Goal: Information Seeking & Learning: Learn about a topic

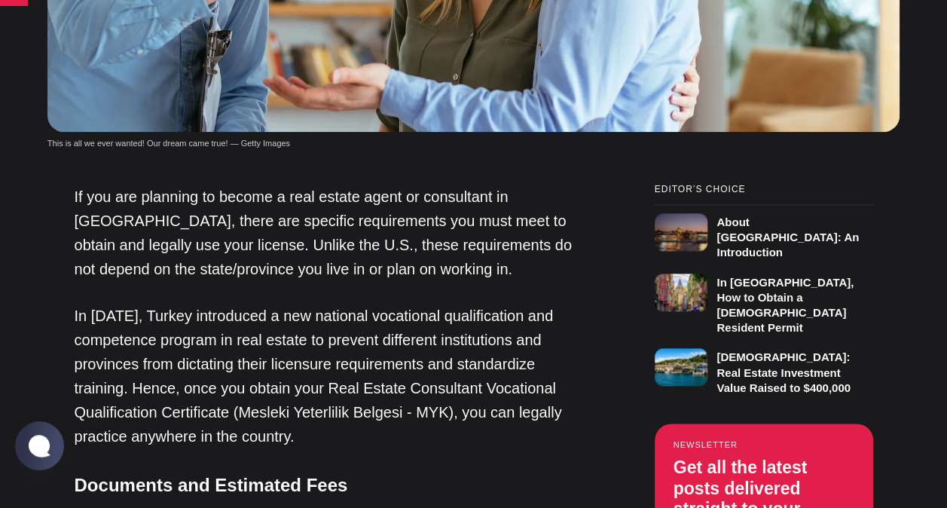
scroll to position [753, 0]
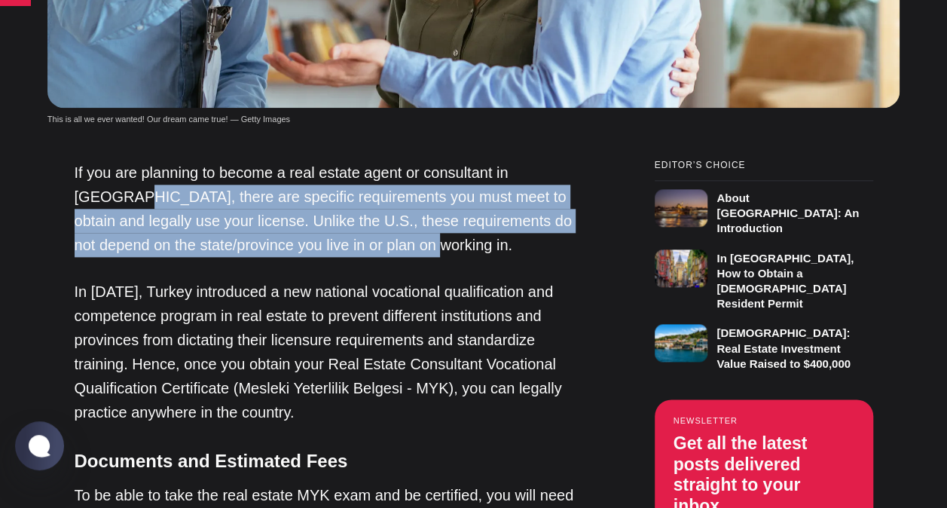
drag, startPoint x: 76, startPoint y: 143, endPoint x: 407, endPoint y: 188, distance: 333.7
click at [407, 188] on p "If you are planning to become a real estate agent or consultant in [GEOGRAPHIC_…" at bounding box center [327, 208] width 505 height 96
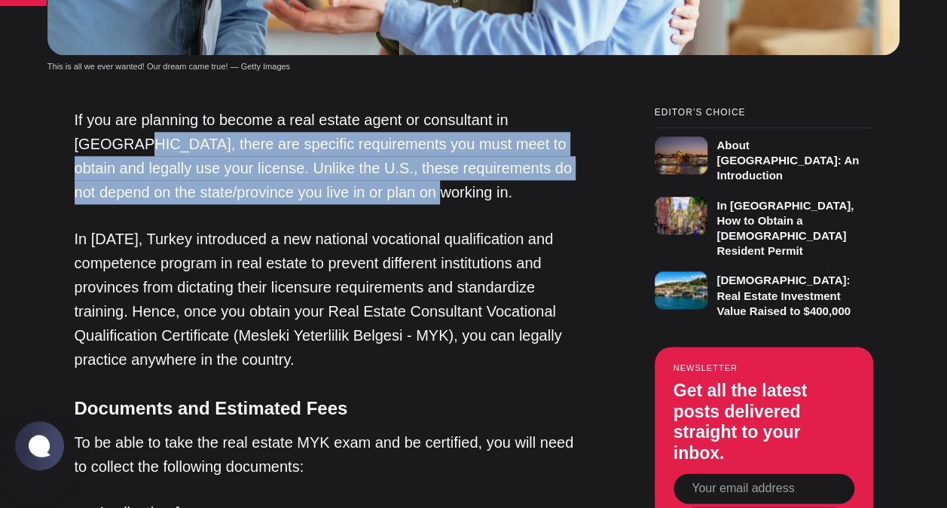
scroll to position [829, 0]
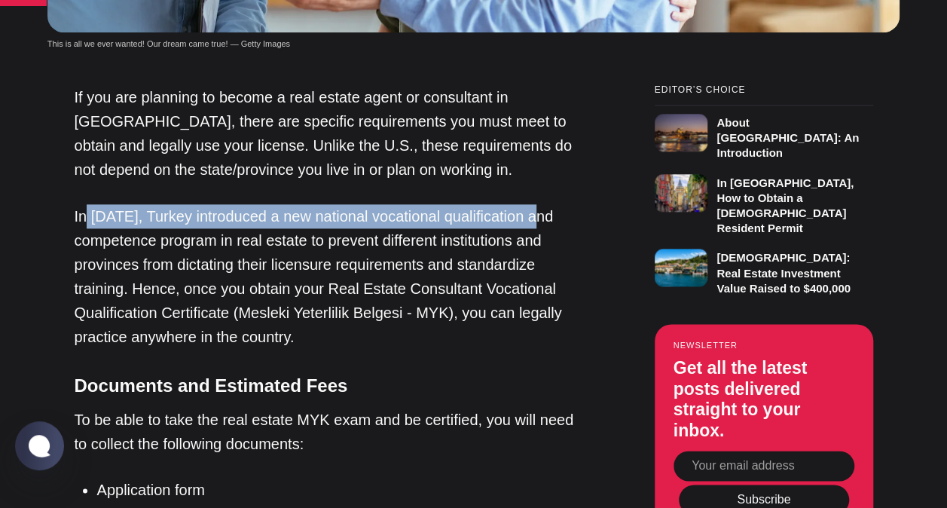
drag, startPoint x: 82, startPoint y: 163, endPoint x: 536, endPoint y: 163, distance: 453.4
click at [536, 204] on p "In [DATE], Turkey introduced a new national vocational qualification and compet…" at bounding box center [327, 276] width 505 height 145
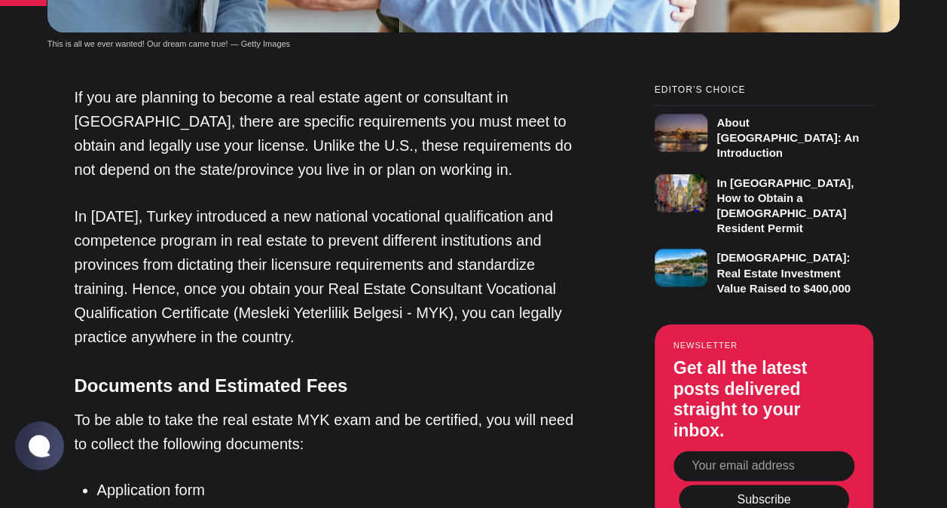
drag, startPoint x: 536, startPoint y: 163, endPoint x: 325, endPoint y: 200, distance: 213.5
click at [325, 204] on p "In [DATE], Turkey introduced a new national vocational qualification and compet…" at bounding box center [327, 276] width 505 height 145
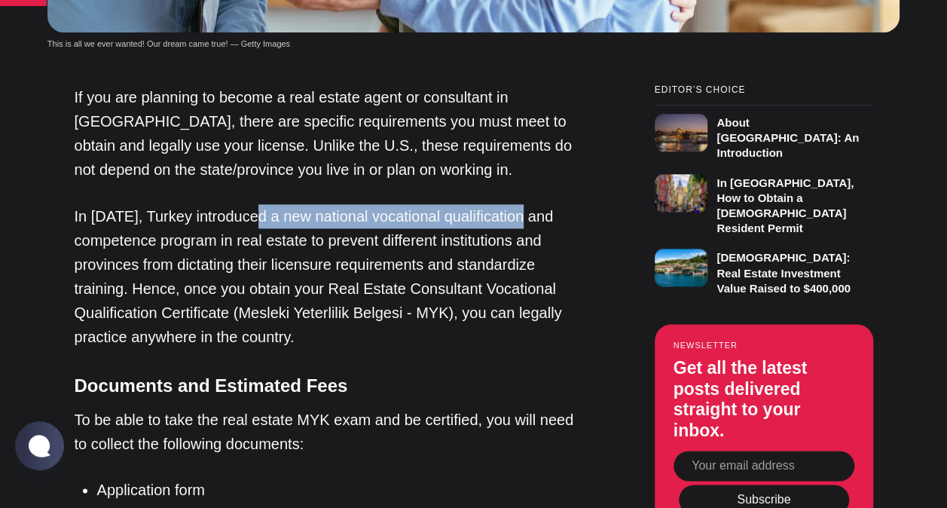
drag, startPoint x: 312, startPoint y: 163, endPoint x: 521, endPoint y: 168, distance: 209.5
click at [521, 204] on p "In [DATE], Turkey introduced a new national vocational qualification and compet…" at bounding box center [327, 276] width 505 height 145
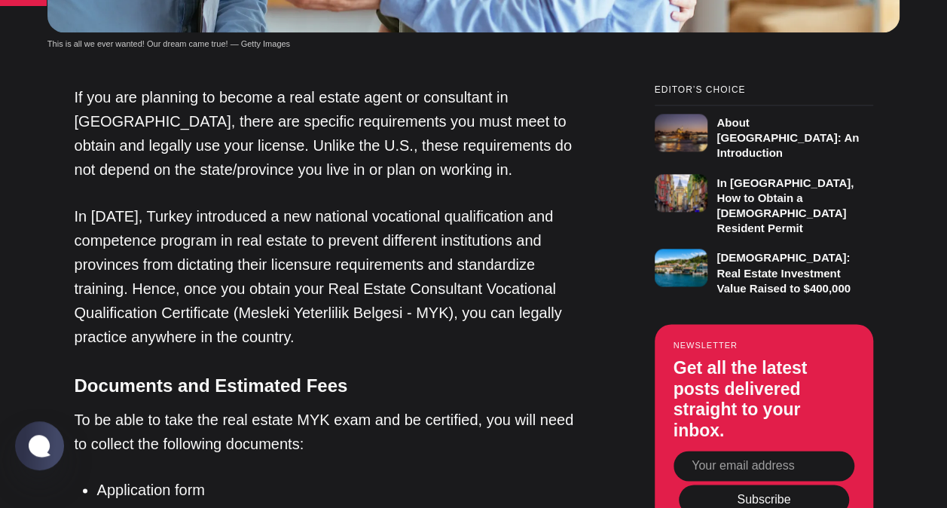
drag, startPoint x: 521, startPoint y: 168, endPoint x: 410, endPoint y: 254, distance: 140.1
click at [410, 249] on p "In [DATE], Turkey introduced a new national vocational qualification and compet…" at bounding box center [327, 276] width 505 height 145
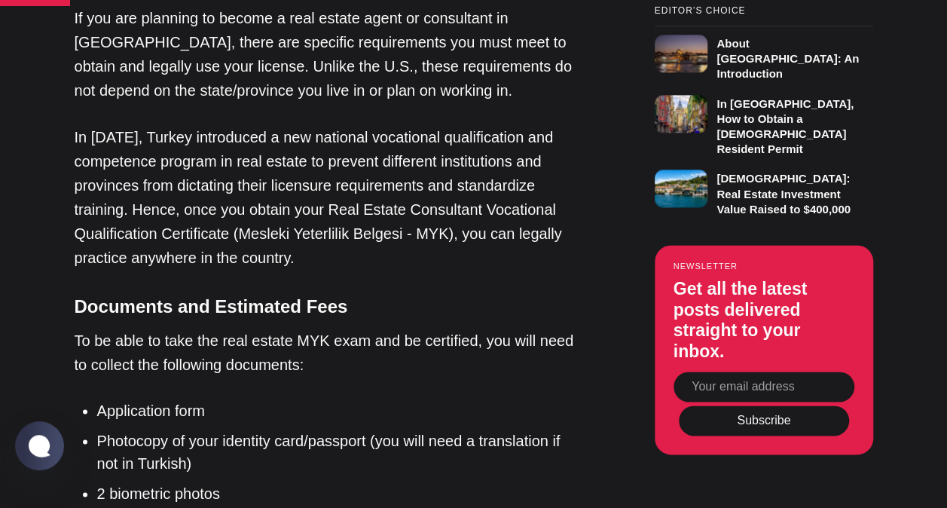
scroll to position [904, 0]
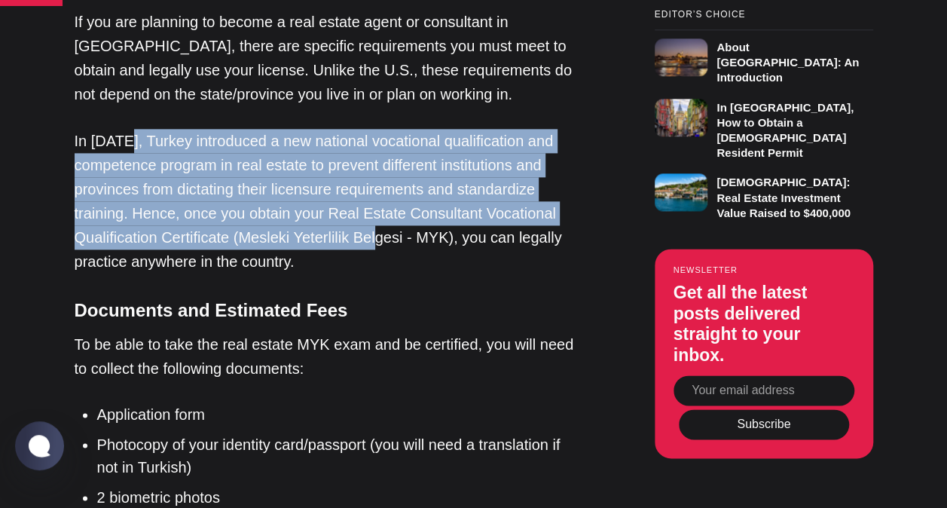
drag, startPoint x: 134, startPoint y: 87, endPoint x: 390, endPoint y: 189, distance: 275.8
click at [390, 189] on p "In [DATE], Turkey introduced a new national vocational qualification and compet…" at bounding box center [327, 201] width 505 height 145
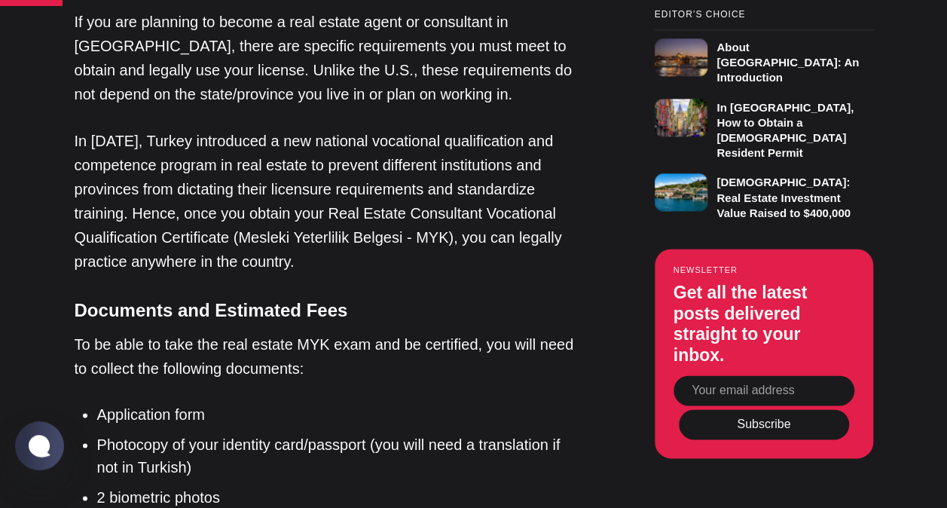
drag, startPoint x: 390, startPoint y: 189, endPoint x: 365, endPoint y: 221, distance: 41.3
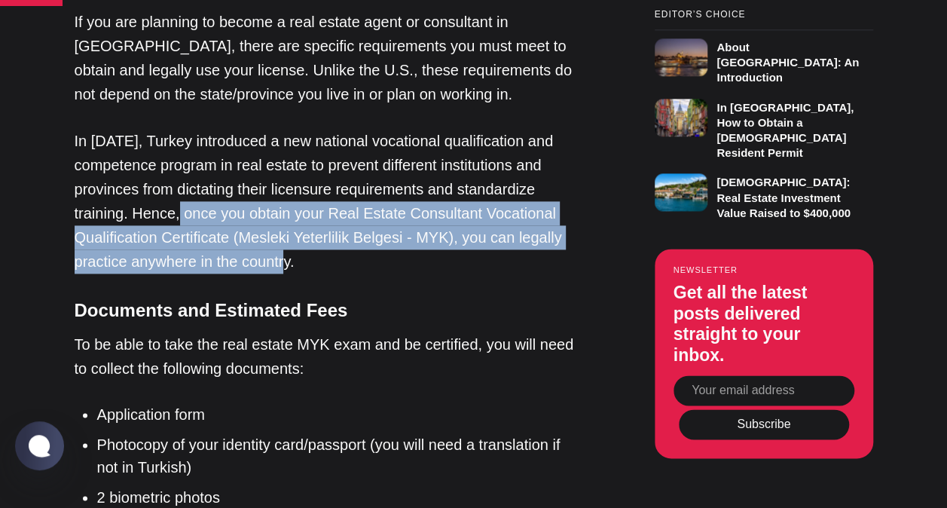
drag, startPoint x: 187, startPoint y: 163, endPoint x: 365, endPoint y: 218, distance: 186.1
click at [365, 218] on p "In [DATE], Turkey introduced a new national vocational qualification and compet…" at bounding box center [327, 201] width 505 height 145
drag, startPoint x: 182, startPoint y: 160, endPoint x: 298, endPoint y: 206, distance: 125.0
click at [298, 206] on p "In [DATE], Turkey introduced a new national vocational qualification and compet…" at bounding box center [327, 201] width 505 height 145
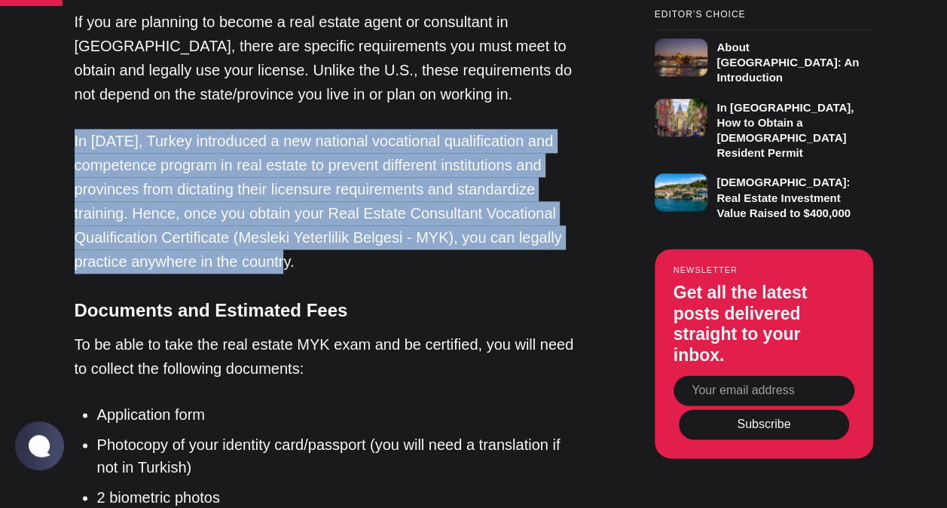
drag, startPoint x: 75, startPoint y: 88, endPoint x: 322, endPoint y: 218, distance: 279.3
click at [322, 218] on p "In [DATE], Turkey introduced a new national vocational qualification and compet…" at bounding box center [327, 201] width 505 height 145
drag, startPoint x: 322, startPoint y: 218, endPoint x: 395, endPoint y: 218, distance: 72.3
click at [395, 218] on p "In [DATE], Turkey introduced a new national vocational qualification and compet…" at bounding box center [327, 201] width 505 height 145
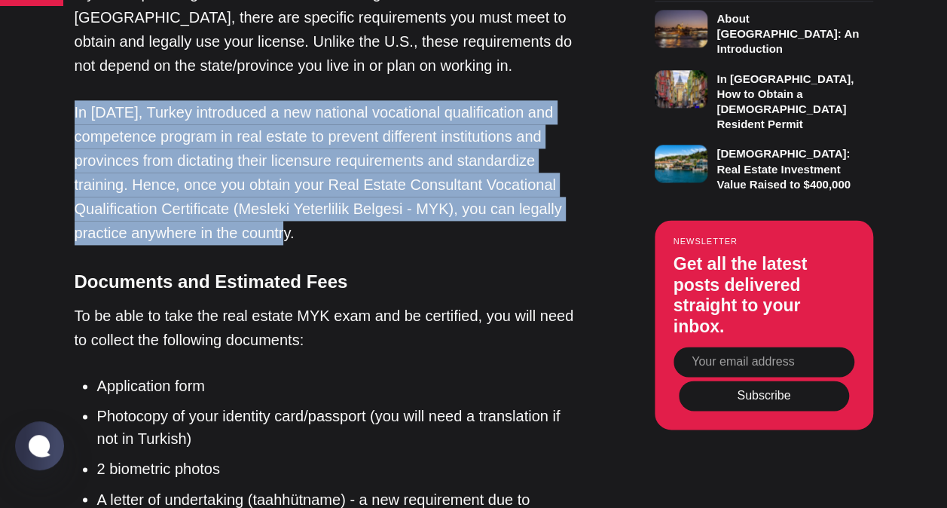
scroll to position [979, 0]
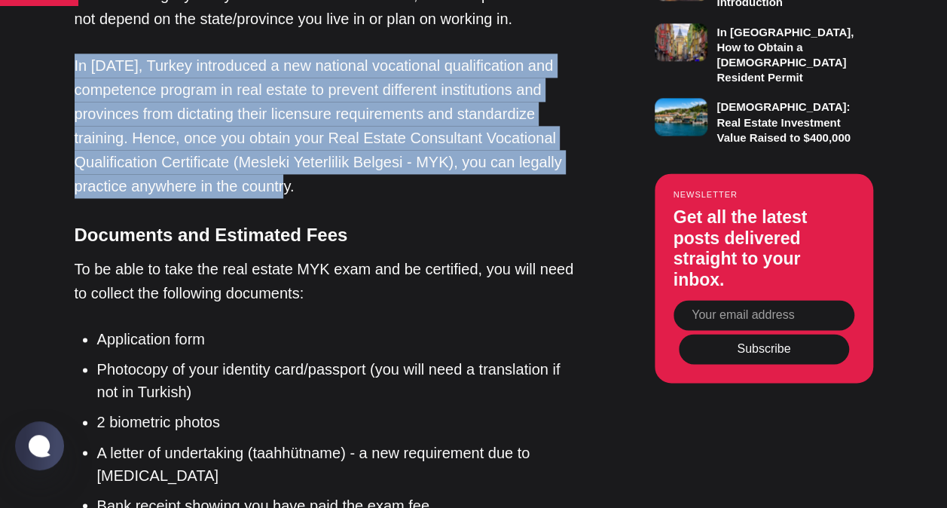
click at [145, 114] on p "In [DATE], Turkey introduced a new national vocational qualification and compet…" at bounding box center [327, 125] width 505 height 145
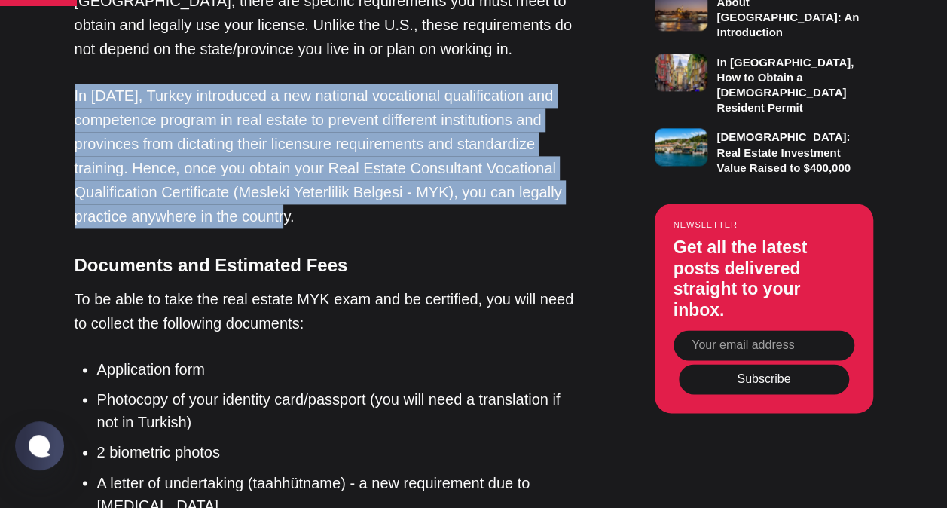
scroll to position [904, 0]
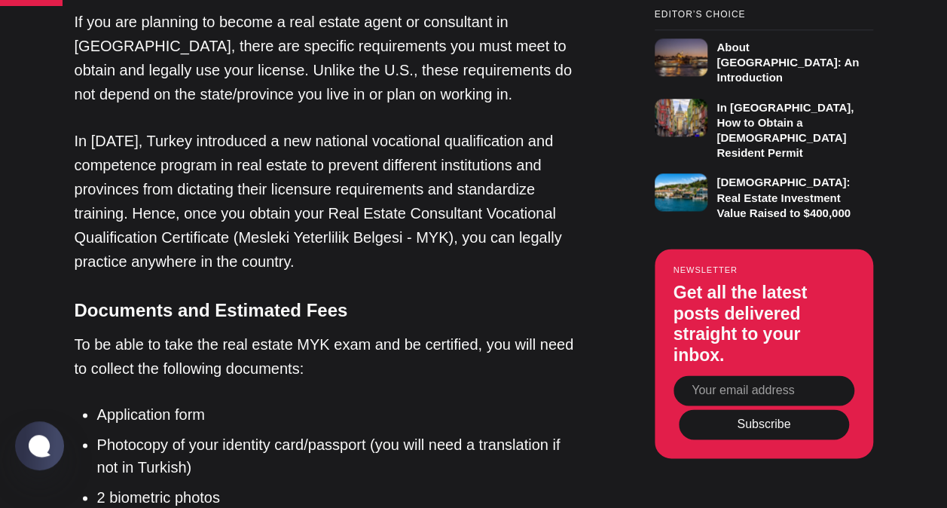
click at [369, 332] on p "To be able to take the real estate MYK exam and be certified, you will need to …" at bounding box center [327, 356] width 505 height 48
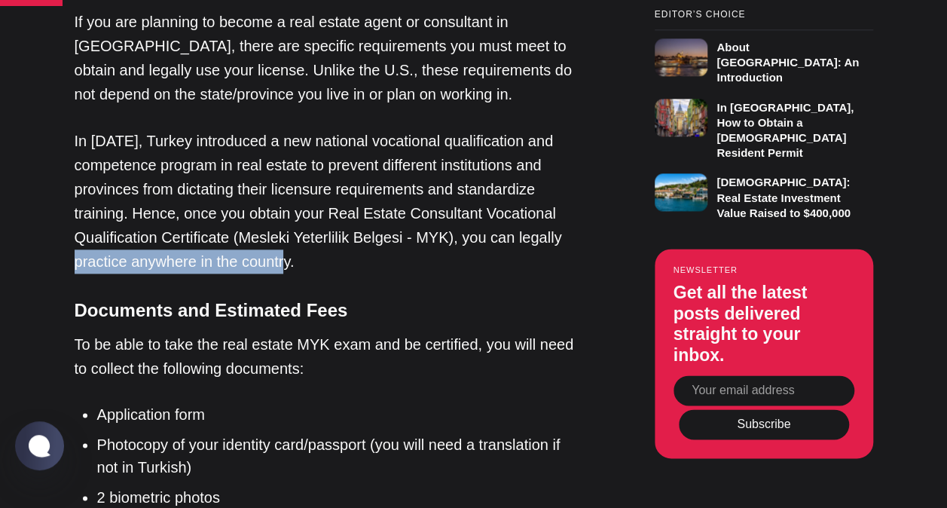
drag, startPoint x: 92, startPoint y: 212, endPoint x: 296, endPoint y: 215, distance: 204.1
click at [296, 215] on p "In [DATE], Turkey introduced a new national vocational qualification and compet…" at bounding box center [327, 201] width 505 height 145
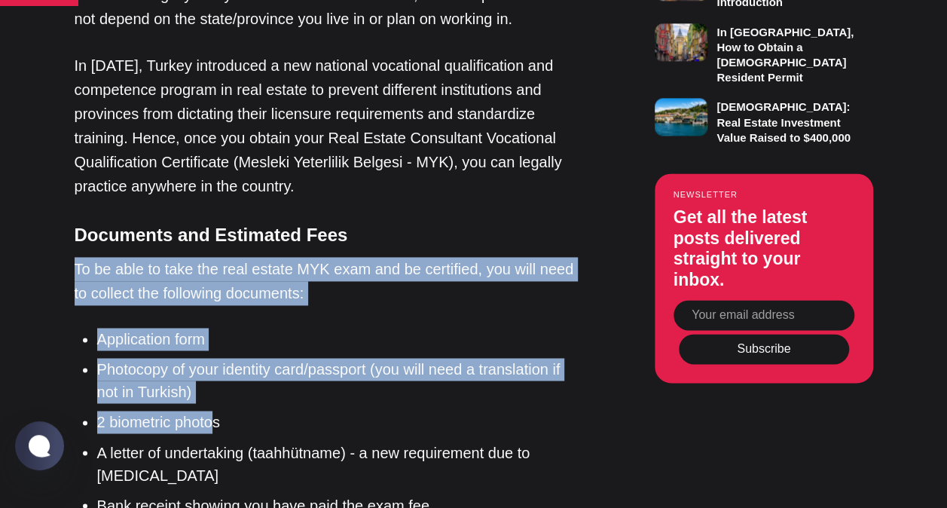
drag, startPoint x: 74, startPoint y: 219, endPoint x: 217, endPoint y: 368, distance: 206.7
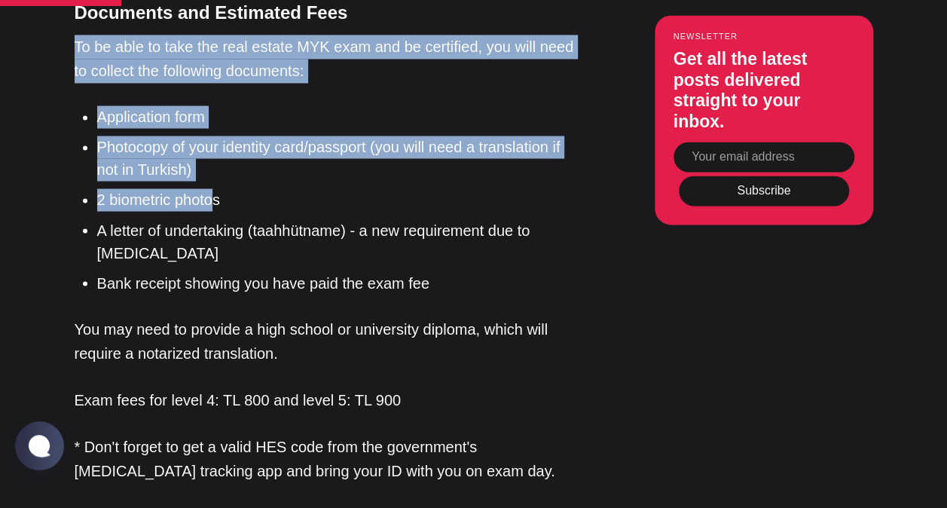
scroll to position [1205, 0]
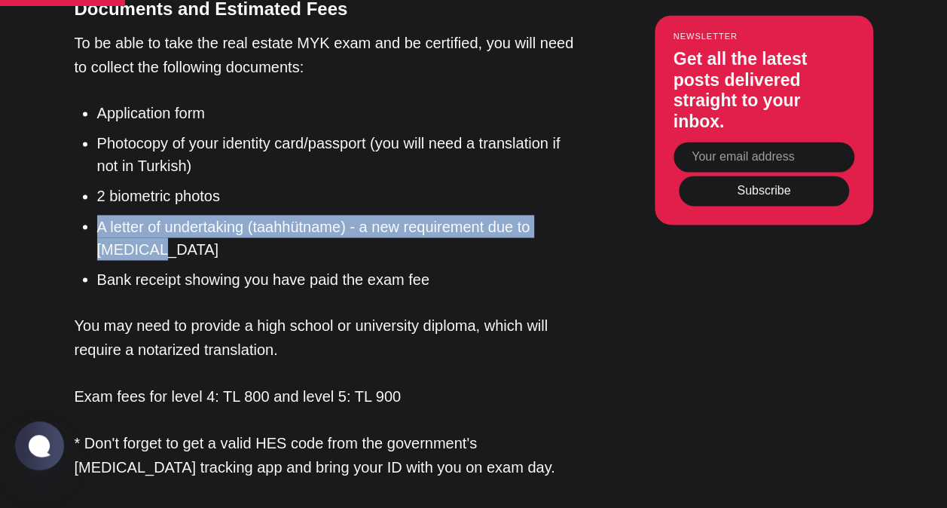
drag, startPoint x: 97, startPoint y: 172, endPoint x: 180, endPoint y: 200, distance: 87.4
click at [180, 215] on li "A letter of undertaking (taahhütname) - a new requirement due to [MEDICAL_DATA]" at bounding box center [338, 237] width 482 height 45
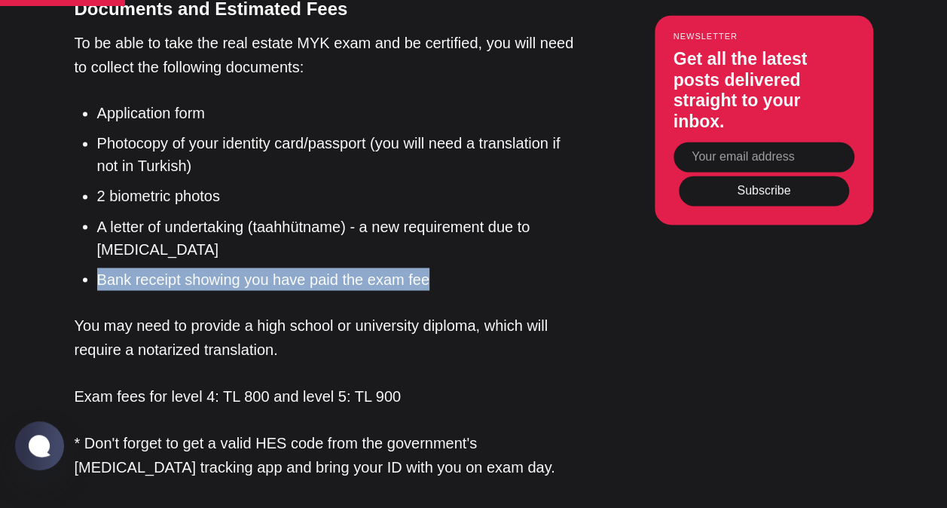
drag, startPoint x: 180, startPoint y: 200, endPoint x: 432, endPoint y: 233, distance: 253.8
click at [432, 267] on li "Bank receipt showing you have paid the exam fee" at bounding box center [338, 278] width 482 height 23
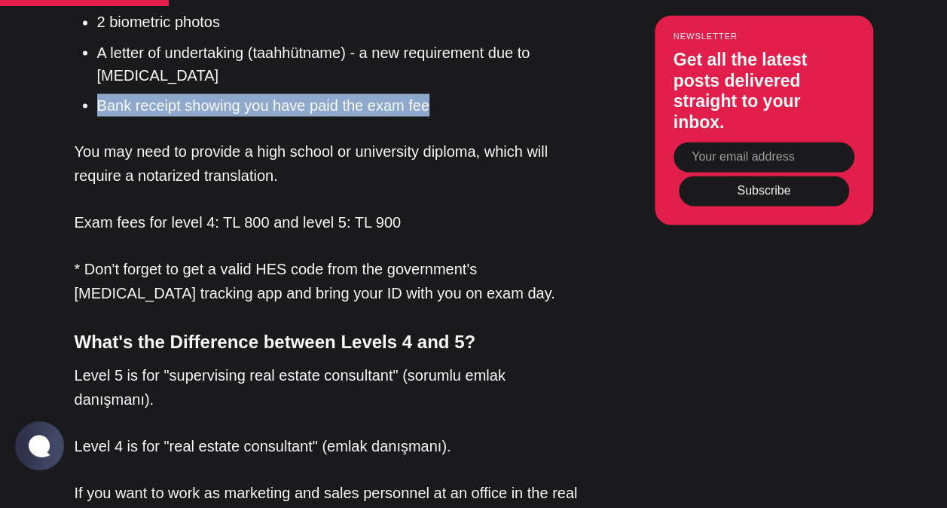
scroll to position [1356, 0]
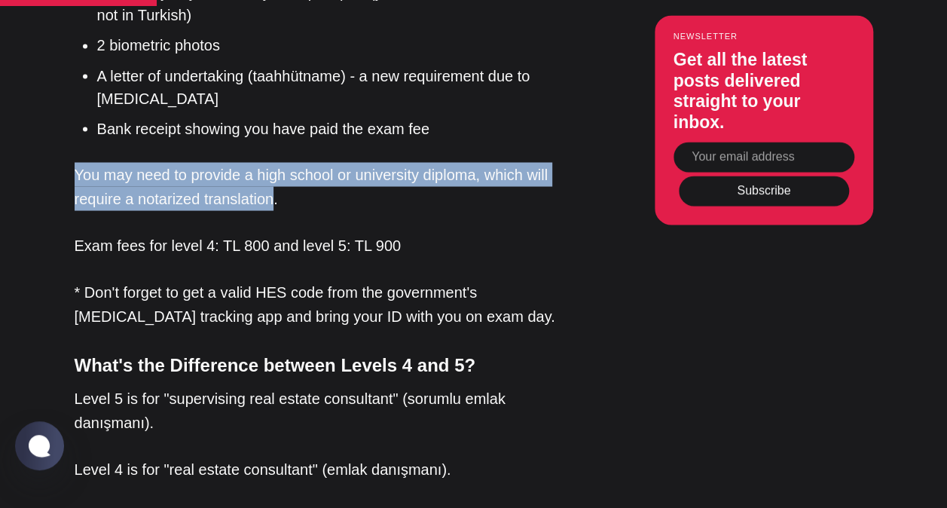
drag, startPoint x: 75, startPoint y: 121, endPoint x: 274, endPoint y: 152, distance: 201.3
click at [274, 162] on p "You may need to provide a high school or university diploma, which will require…" at bounding box center [327, 186] width 505 height 48
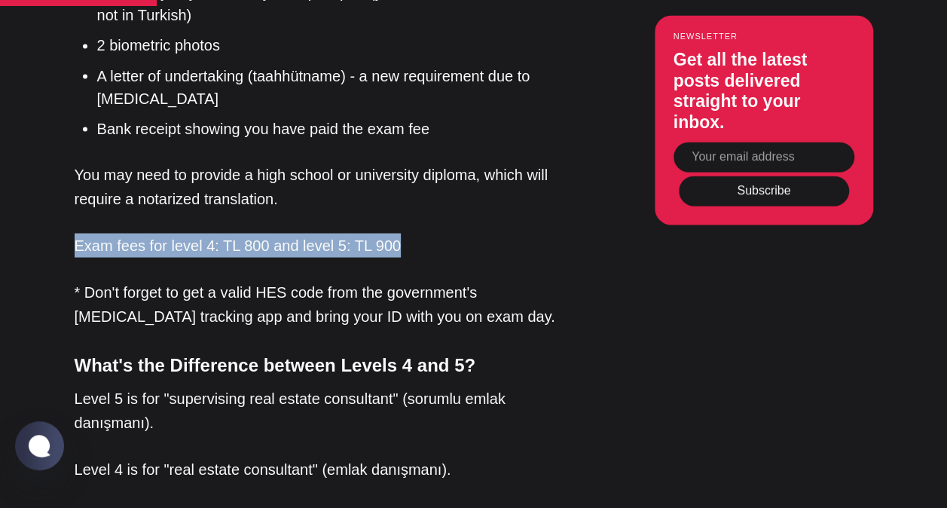
drag, startPoint x: 76, startPoint y: 194, endPoint x: 397, endPoint y: 192, distance: 320.9
click at [397, 233] on p "Exam fees for level 4: TL 800 and level 5: TL 900" at bounding box center [327, 245] width 505 height 24
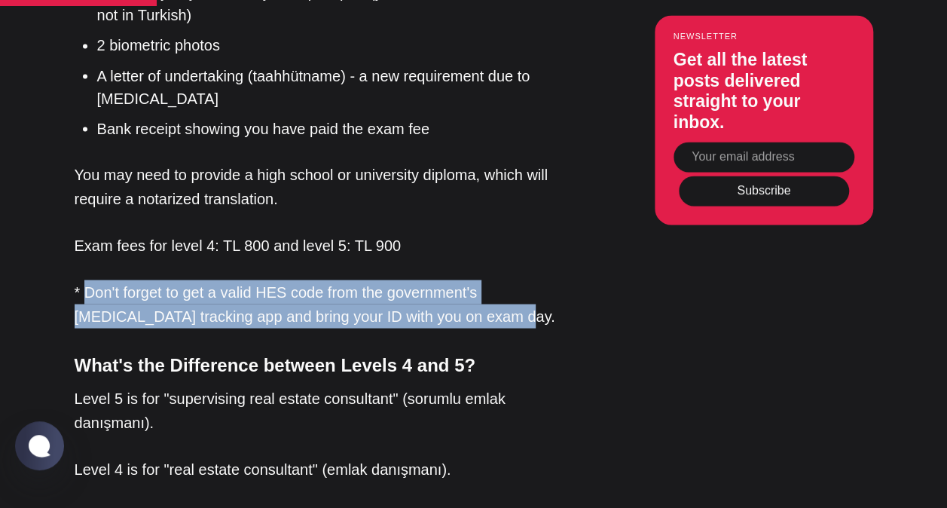
drag, startPoint x: 86, startPoint y: 240, endPoint x: 447, endPoint y: 268, distance: 362.6
click at [447, 279] on p "* Don't forget to get a valid HES code from the government's [MEDICAL_DATA] tra…" at bounding box center [327, 303] width 505 height 48
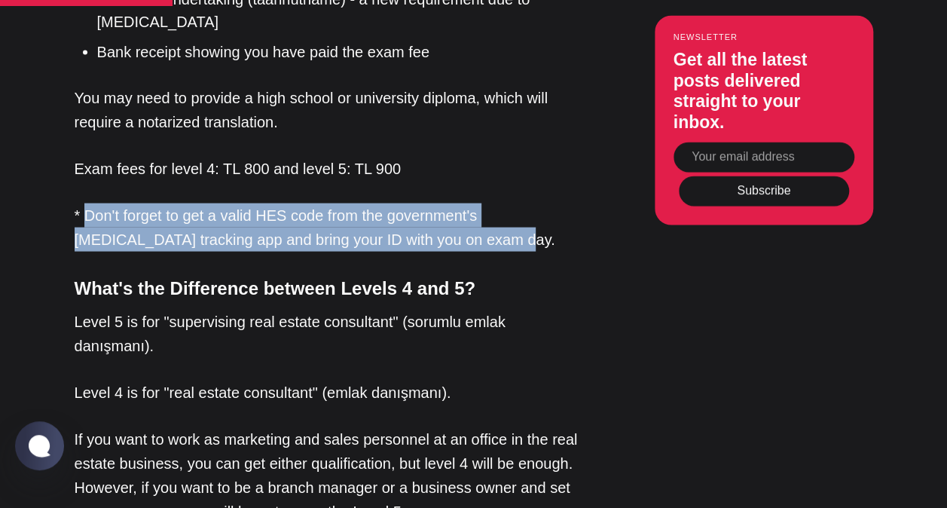
scroll to position [1506, 0]
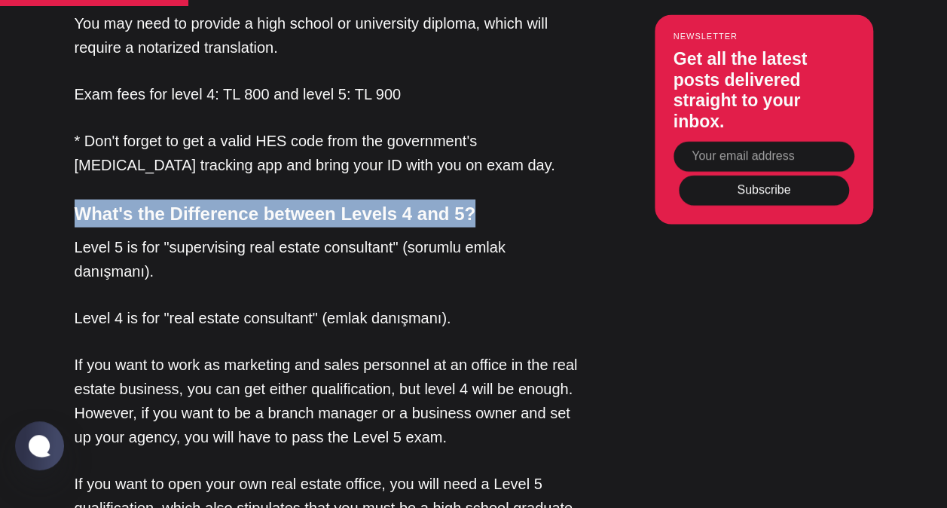
drag, startPoint x: 77, startPoint y: 161, endPoint x: 486, endPoint y: 163, distance: 409.0
click at [486, 200] on h4 "What's the Difference between Levels 4 and 5?" at bounding box center [327, 214] width 505 height 28
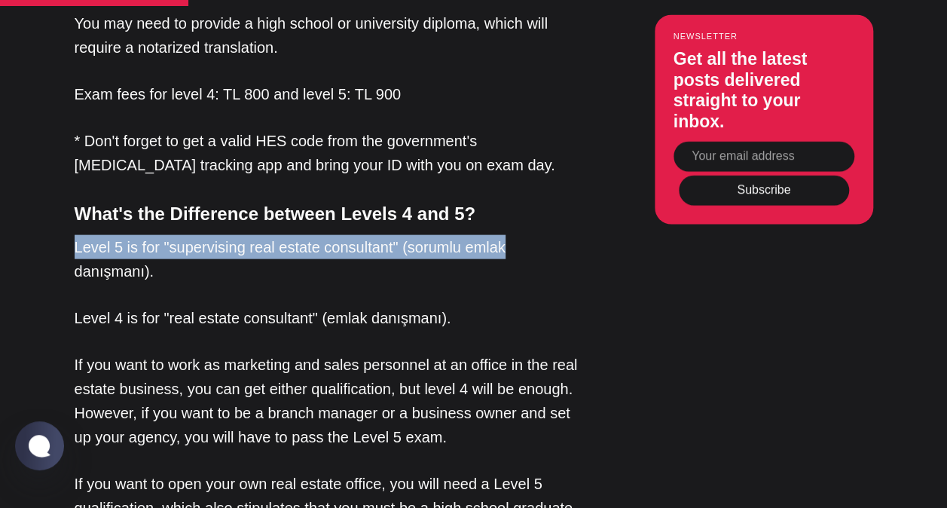
drag, startPoint x: 77, startPoint y: 193, endPoint x: 515, endPoint y: 194, distance: 438.4
click at [515, 235] on p "Level 5 is for "supervising real estate consultant" (sorumlu emlak danışmanı)." at bounding box center [327, 259] width 505 height 48
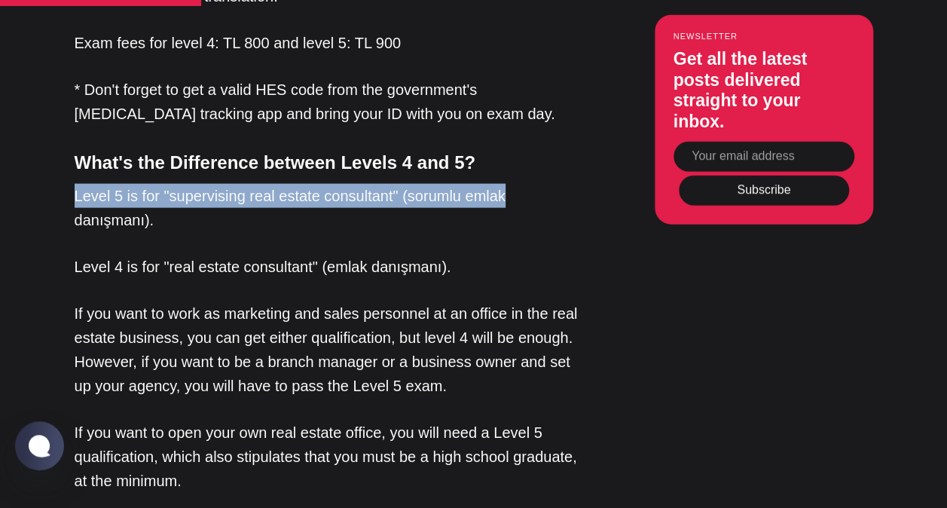
scroll to position [1582, 0]
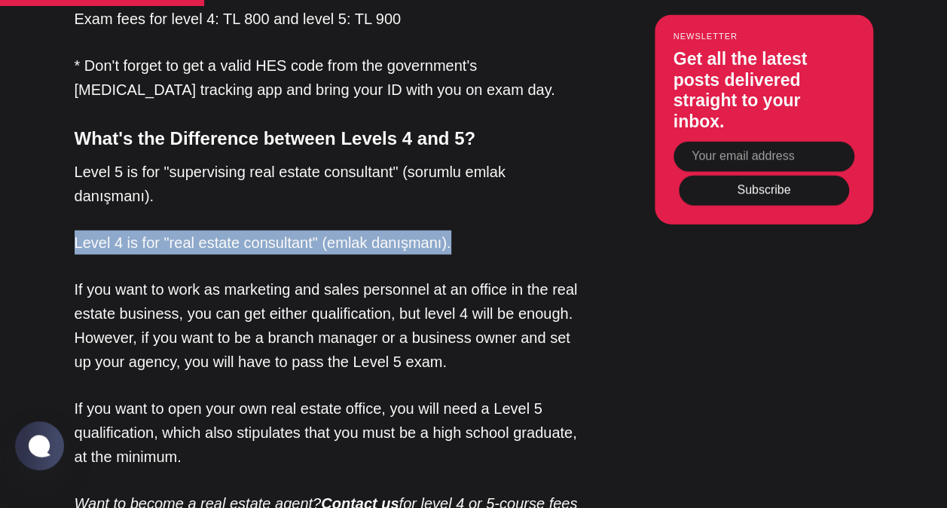
drag, startPoint x: 71, startPoint y: 191, endPoint x: 465, endPoint y: 193, distance: 393.9
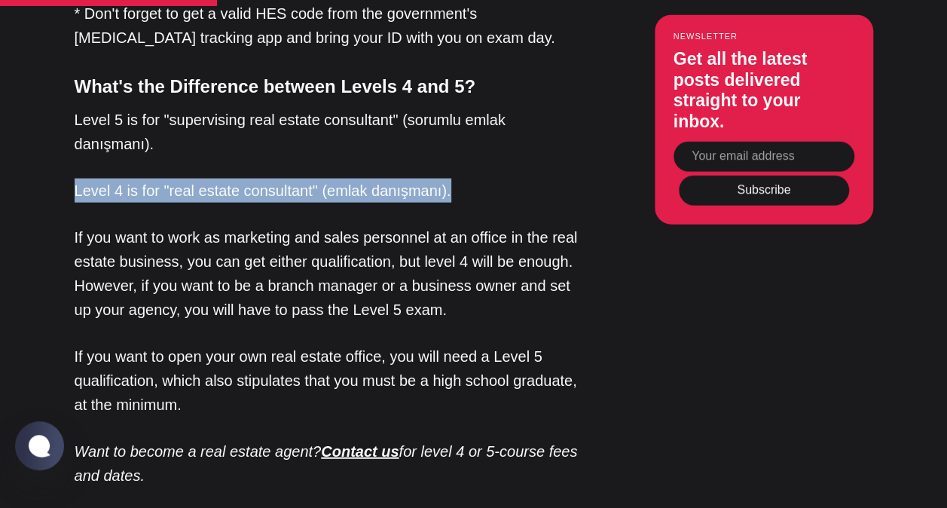
scroll to position [1657, 0]
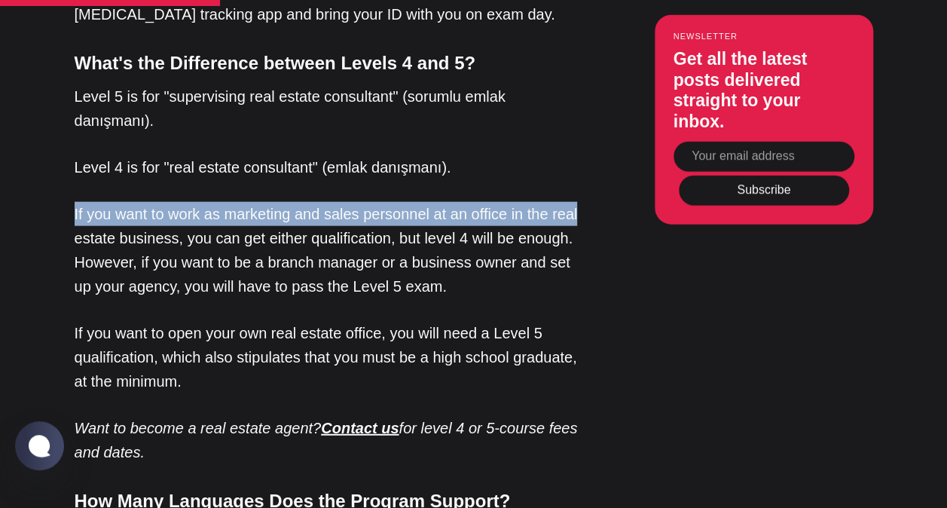
drag, startPoint x: 69, startPoint y: 161, endPoint x: 581, endPoint y: 167, distance: 512.2
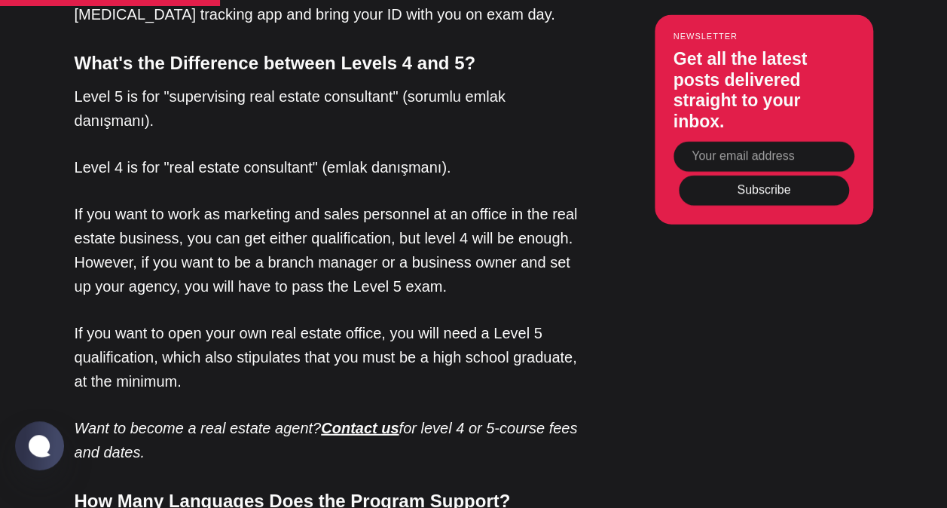
drag, startPoint x: 581, startPoint y: 167, endPoint x: 203, endPoint y: 181, distance: 378.3
click at [203, 202] on p "If you want to work as marketing and sales personnel at an office in the real e…" at bounding box center [327, 250] width 505 height 96
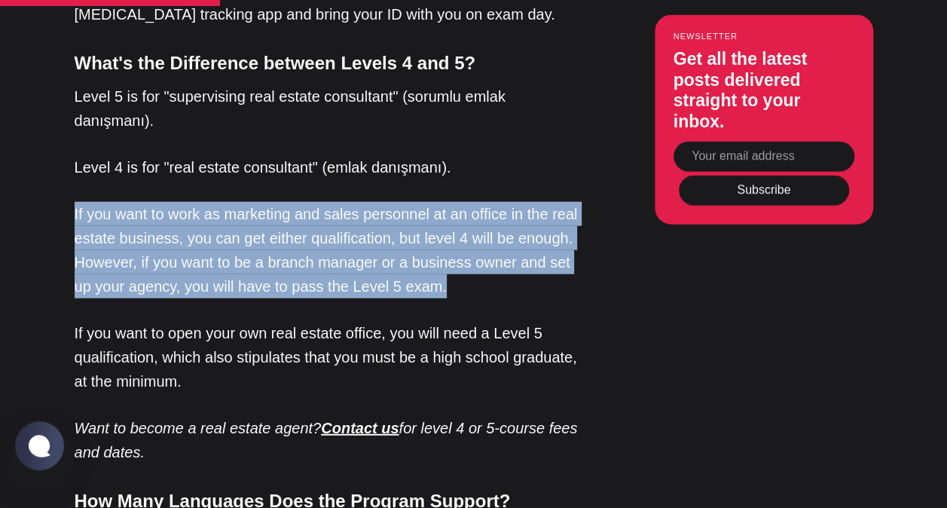
drag, startPoint x: 72, startPoint y: 162, endPoint x: 468, endPoint y: 232, distance: 402.3
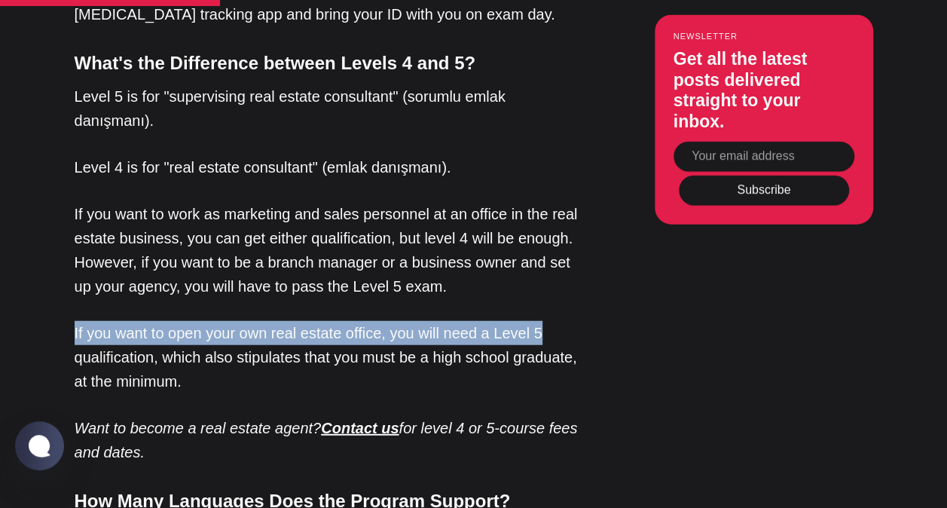
drag, startPoint x: 75, startPoint y: 280, endPoint x: 559, endPoint y: 283, distance: 483.6
click at [559, 321] on p "If you want to open your own real estate office, you will need a Level 5 qualif…" at bounding box center [327, 357] width 505 height 72
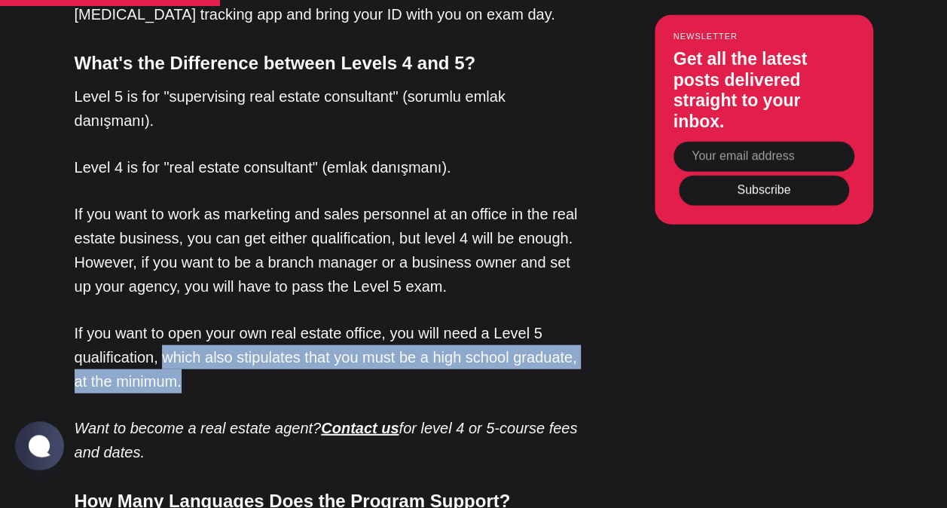
drag, startPoint x: 163, startPoint y: 304, endPoint x: 206, endPoint y: 336, distance: 54.4
click at [206, 336] on p "If you want to open your own real estate office, you will need a Level 5 qualif…" at bounding box center [327, 357] width 505 height 72
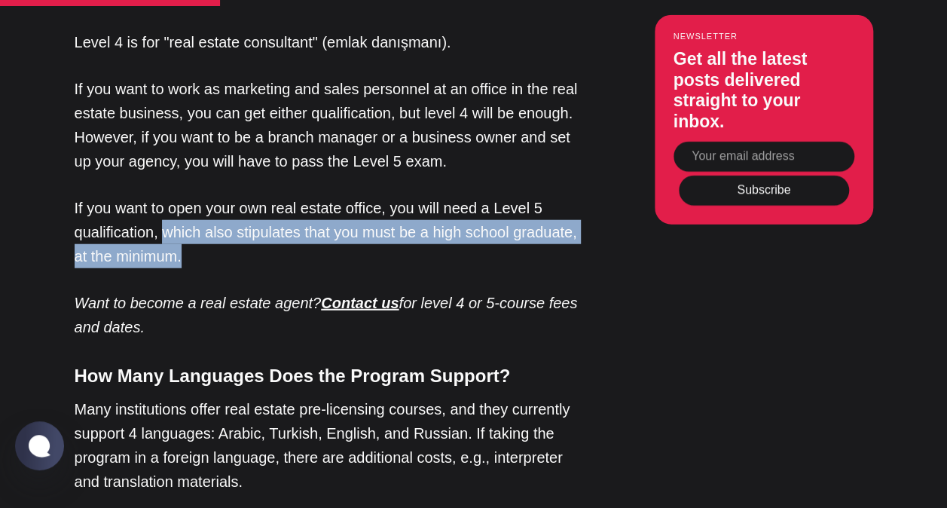
scroll to position [1883, 0]
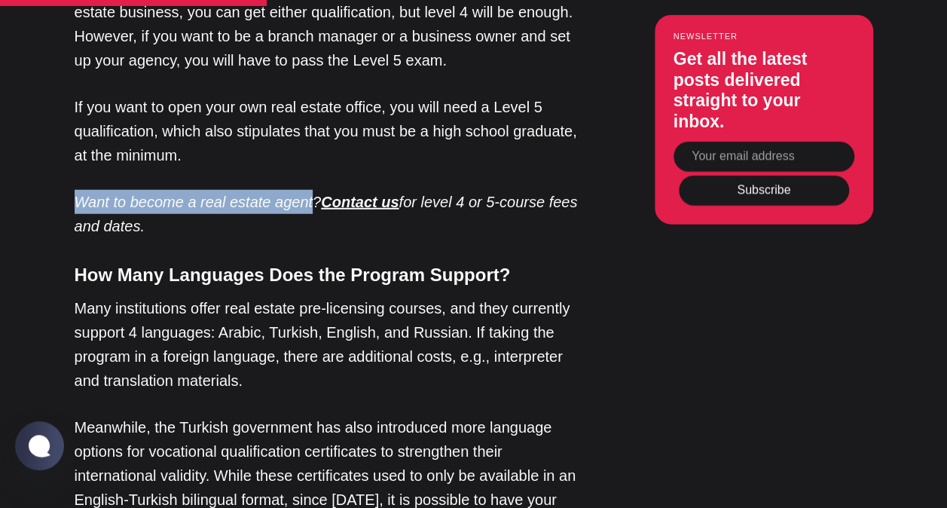
drag, startPoint x: 74, startPoint y: 148, endPoint x: 303, endPoint y: 145, distance: 229.0
click at [303, 194] on em "Want to become a real estate agent?" at bounding box center [198, 202] width 247 height 17
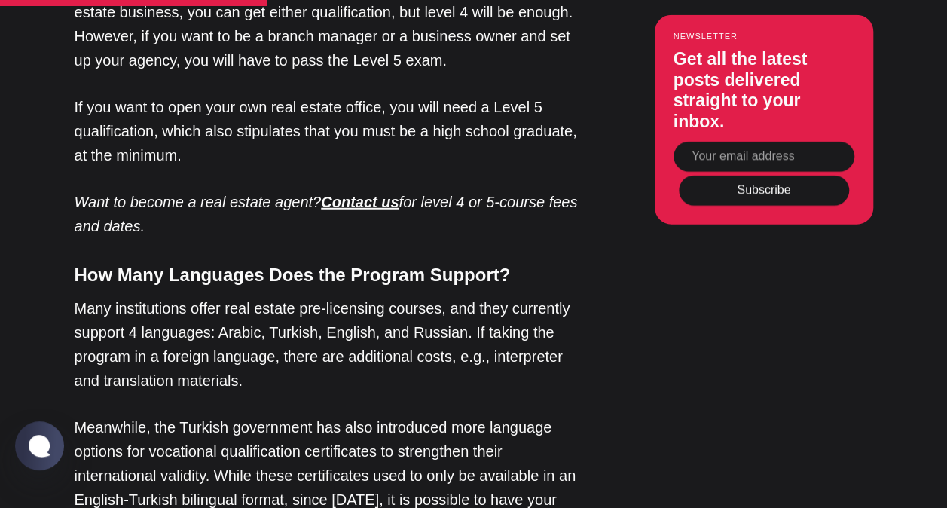
drag, startPoint x: 303, startPoint y: 145, endPoint x: 323, endPoint y: 184, distance: 44.1
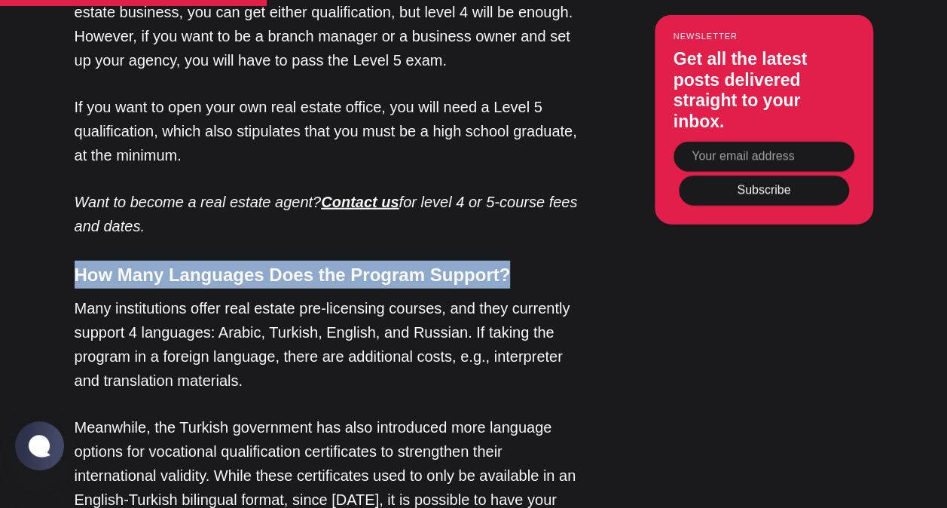
drag, startPoint x: 75, startPoint y: 223, endPoint x: 534, endPoint y: 219, distance: 459.5
click at [534, 261] on h4 "How Many Languages Does the Program Support?" at bounding box center [327, 275] width 505 height 28
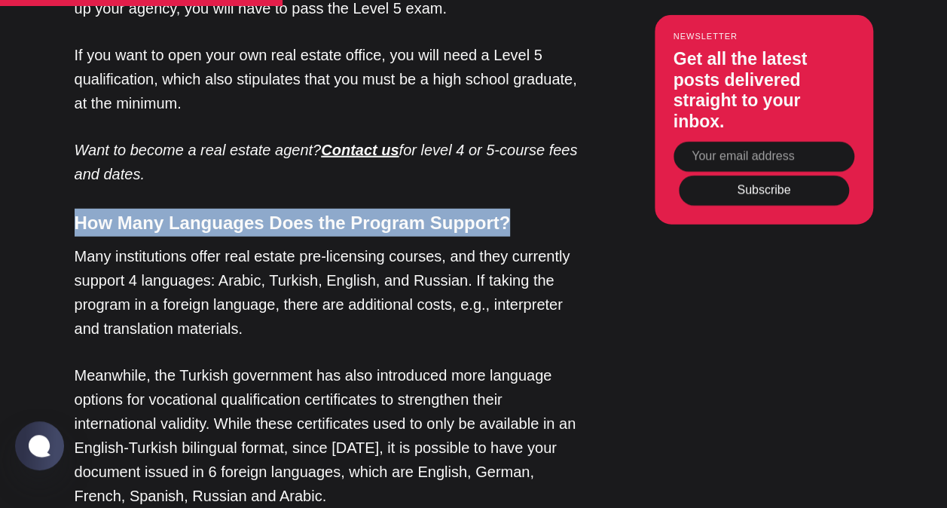
scroll to position [1958, 0]
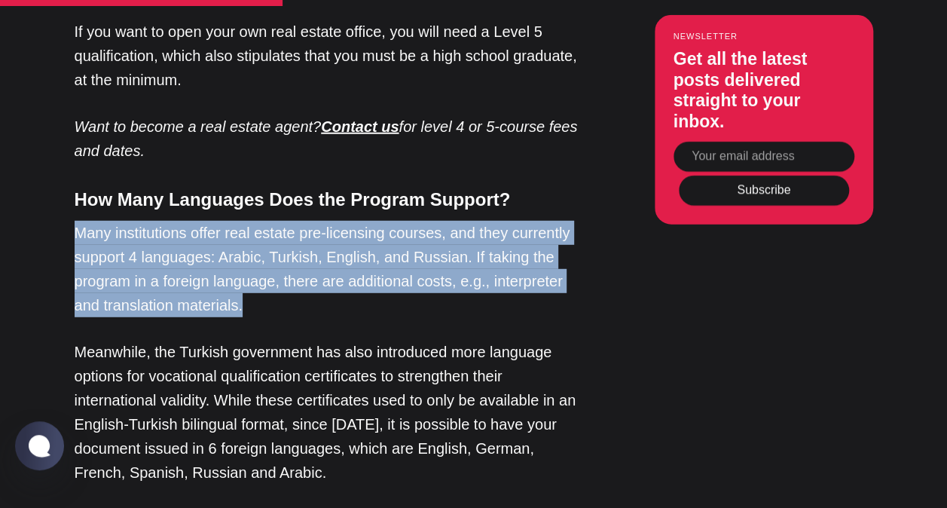
drag, startPoint x: 76, startPoint y: 179, endPoint x: 313, endPoint y: 247, distance: 246.7
click at [313, 247] on p "Many institutions offer real estate pre-licensing courses, and they currently s…" at bounding box center [327, 269] width 505 height 96
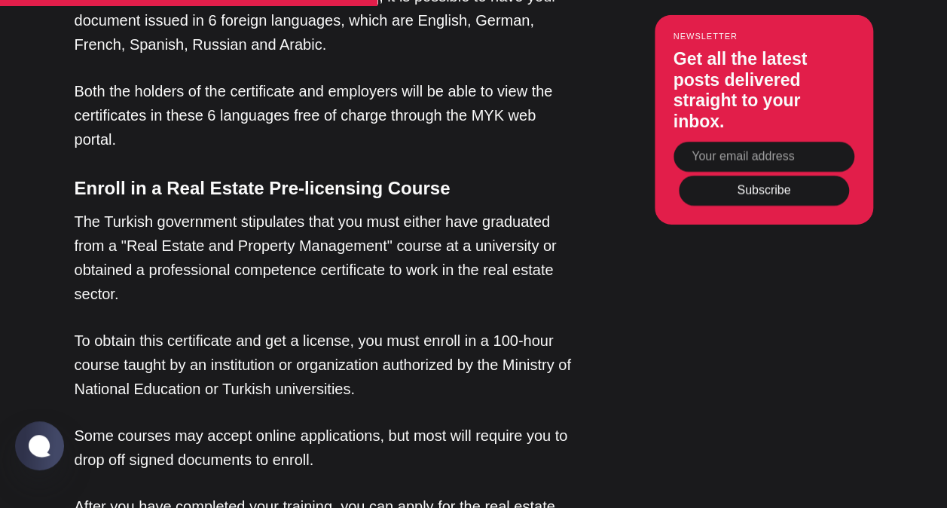
scroll to position [2410, 0]
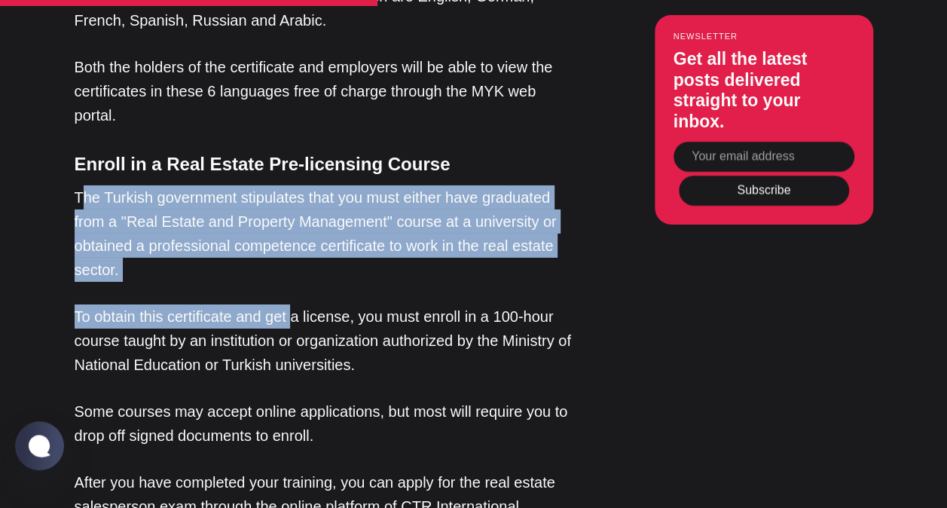
drag, startPoint x: 81, startPoint y: 146, endPoint x: 275, endPoint y: 237, distance: 214.3
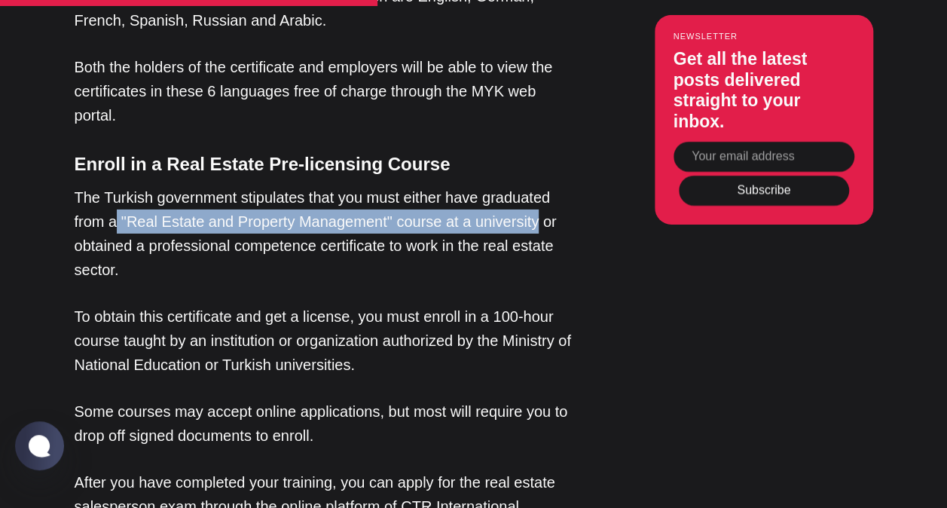
drag, startPoint x: 117, startPoint y: 166, endPoint x: 532, endPoint y: 163, distance: 414.3
click at [532, 185] on p "The Turkish government stipulates that you must either have graduated from a "R…" at bounding box center [327, 233] width 505 height 96
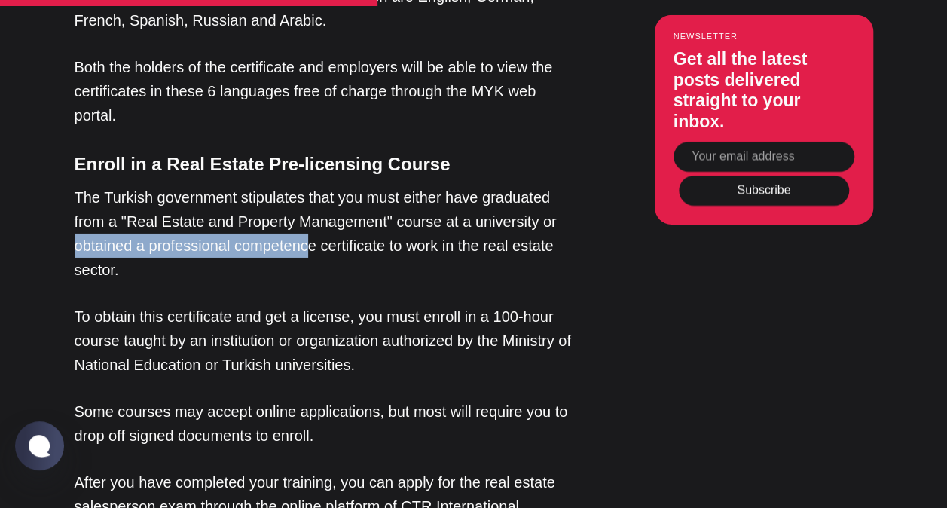
drag, startPoint x: 74, startPoint y: 190, endPoint x: 310, endPoint y: 194, distance: 236.5
click at [310, 194] on p "The Turkish government stipulates that you must either have graduated from a "R…" at bounding box center [327, 233] width 505 height 96
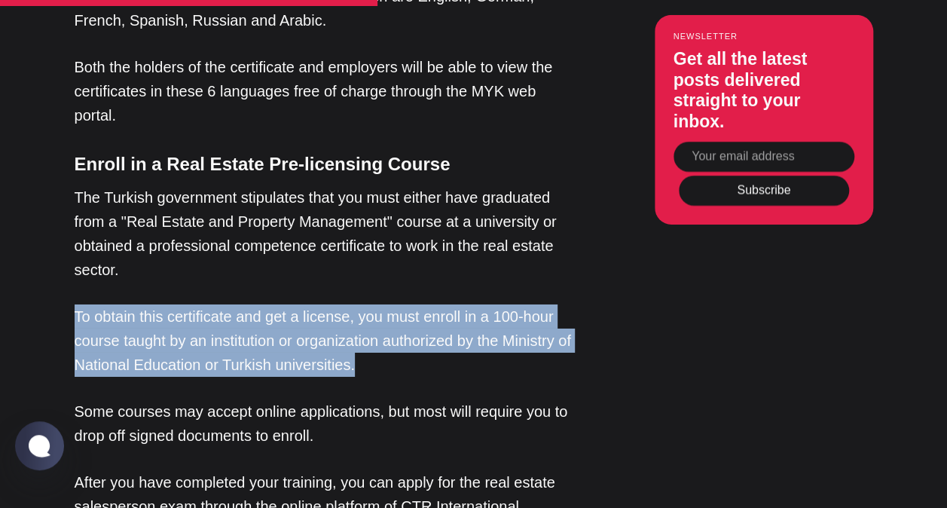
drag, startPoint x: 72, startPoint y: 259, endPoint x: 378, endPoint y: 314, distance: 310.7
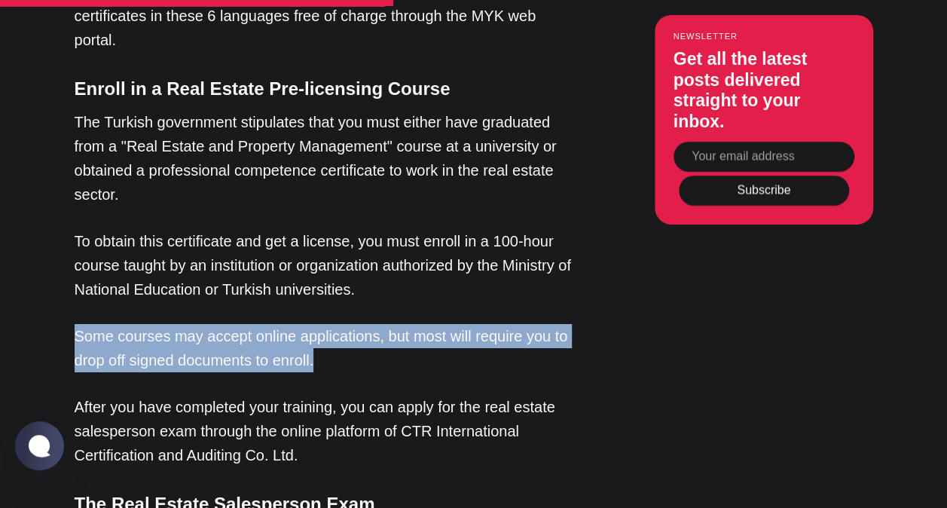
drag, startPoint x: 75, startPoint y: 283, endPoint x: 350, endPoint y: 310, distance: 276.2
click at [350, 324] on p "Some courses may accept online applications, but most will require you to drop …" at bounding box center [327, 348] width 505 height 48
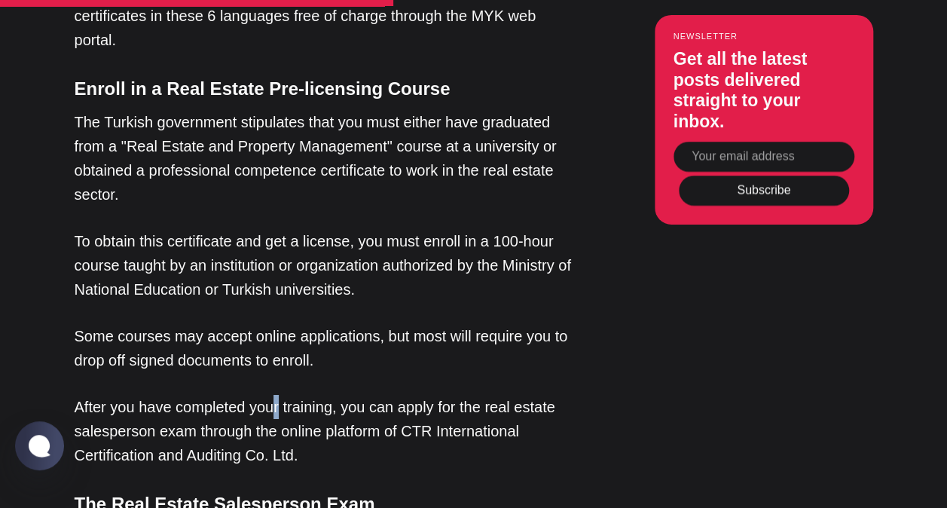
drag, startPoint x: 350, startPoint y: 310, endPoint x: 277, endPoint y: 345, distance: 81.2
click at [277, 395] on p "After you have completed your training, you can apply for the real estate sales…" at bounding box center [327, 431] width 505 height 72
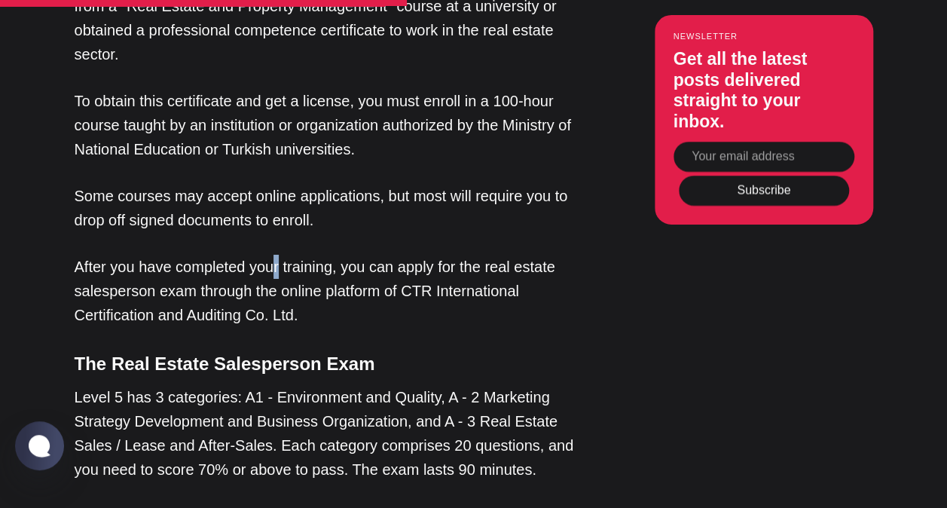
scroll to position [2636, 0]
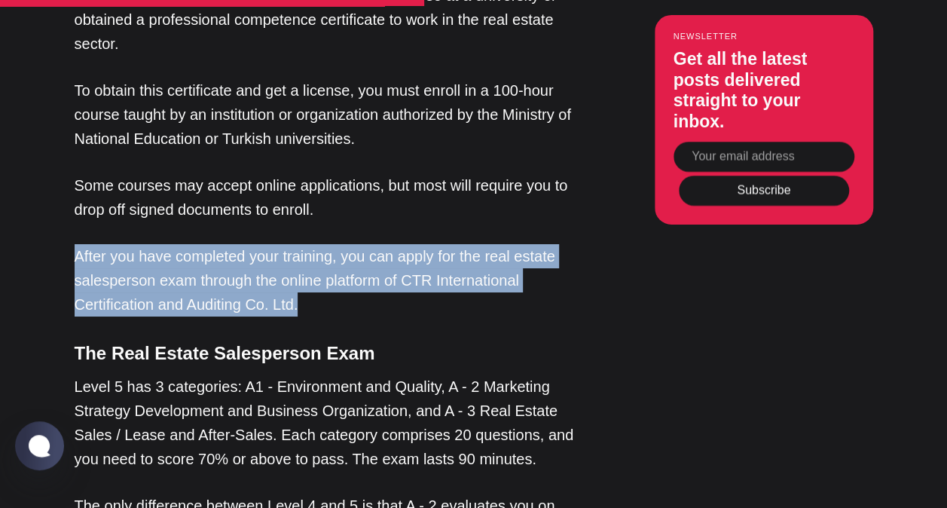
drag, startPoint x: 77, startPoint y: 200, endPoint x: 327, endPoint y: 255, distance: 255.9
click at [327, 255] on p "After you have completed your training, you can apply for the real estate sales…" at bounding box center [327, 280] width 505 height 72
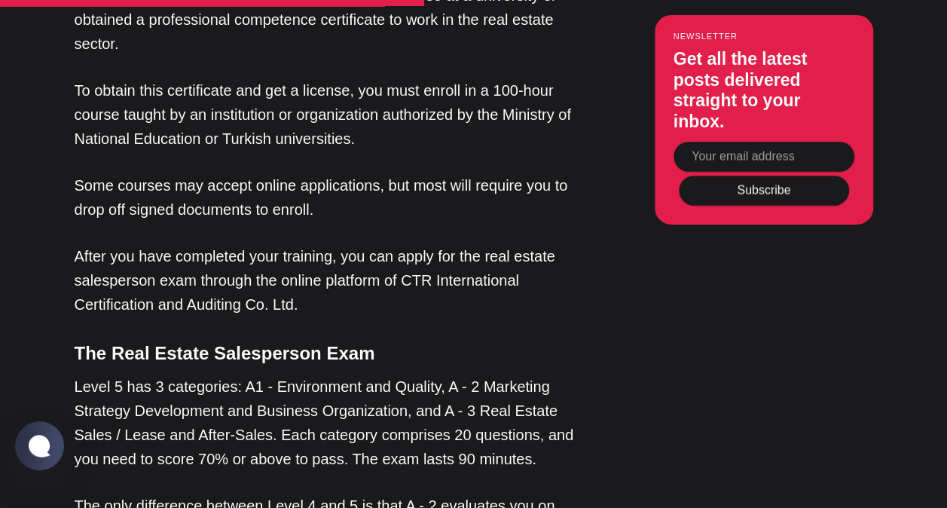
drag, startPoint x: 327, startPoint y: 255, endPoint x: 345, endPoint y: 291, distance: 40.4
click at [345, 339] on h4 "The Real Estate Salesperson Exam" at bounding box center [327, 353] width 505 height 28
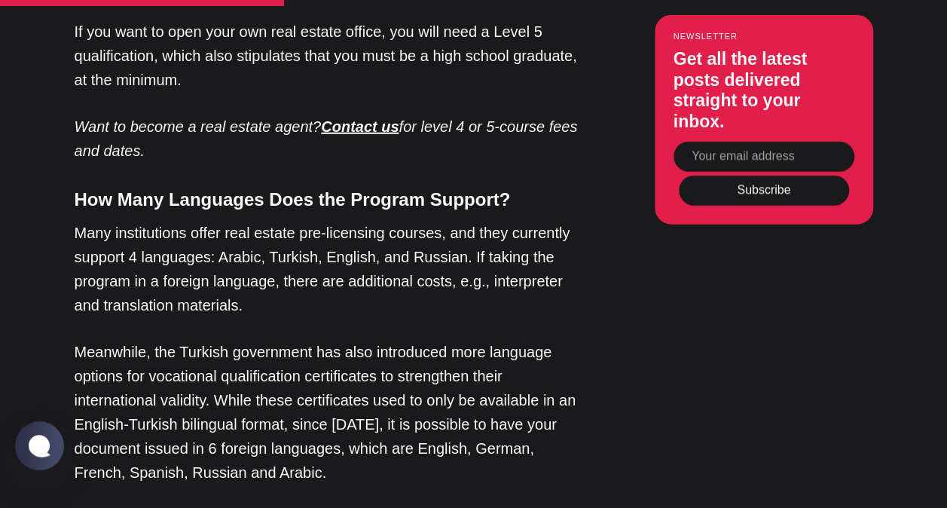
scroll to position [2034, 0]
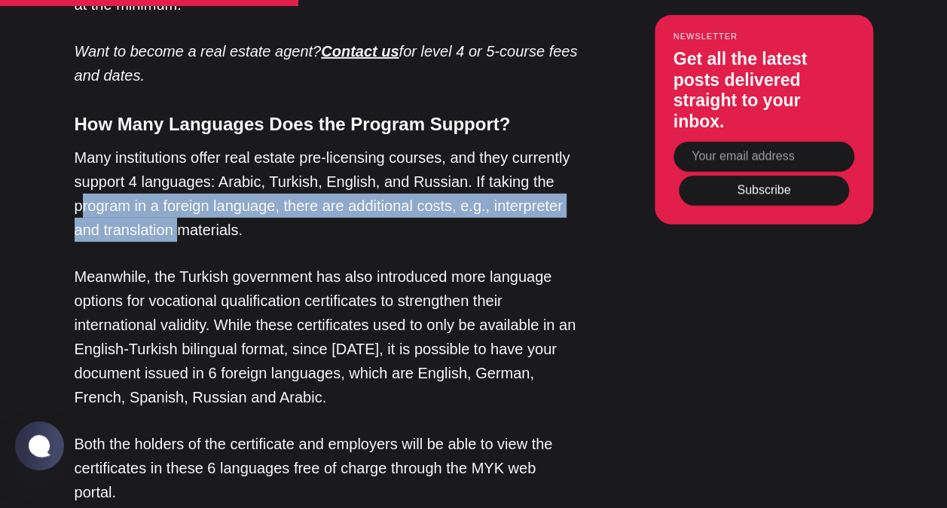
drag, startPoint x: 79, startPoint y: 152, endPoint x: 179, endPoint y: 177, distance: 103.2
click at [179, 177] on p "Many institutions offer real estate pre-licensing courses, and they currently s…" at bounding box center [327, 193] width 505 height 96
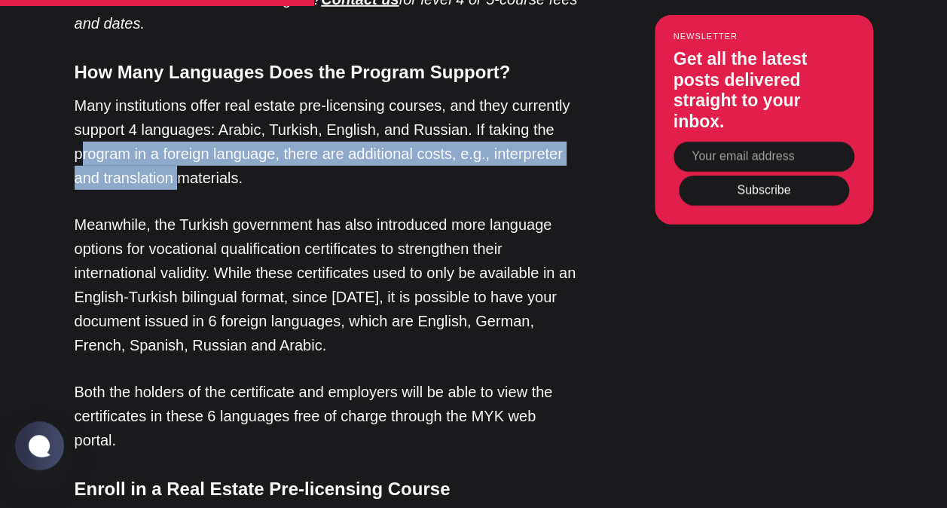
scroll to position [2109, 0]
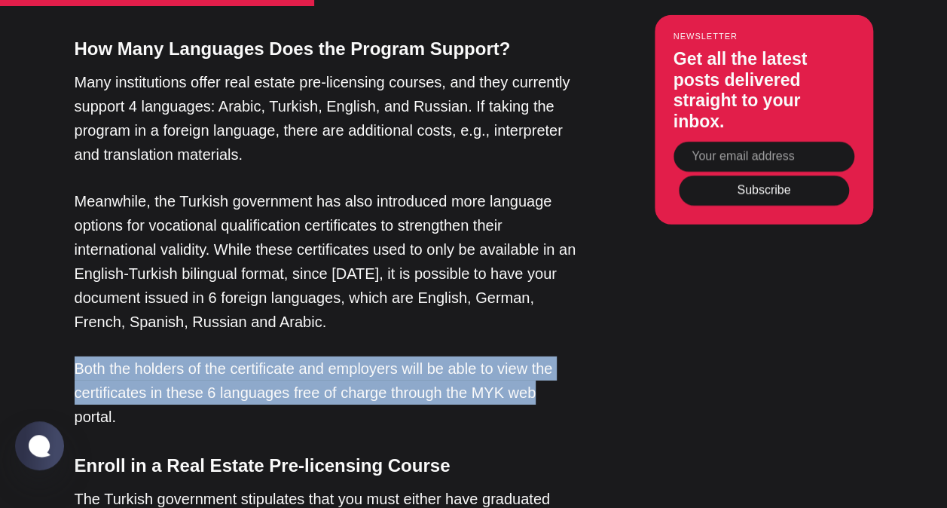
drag, startPoint x: 69, startPoint y: 303, endPoint x: 539, endPoint y: 343, distance: 471.7
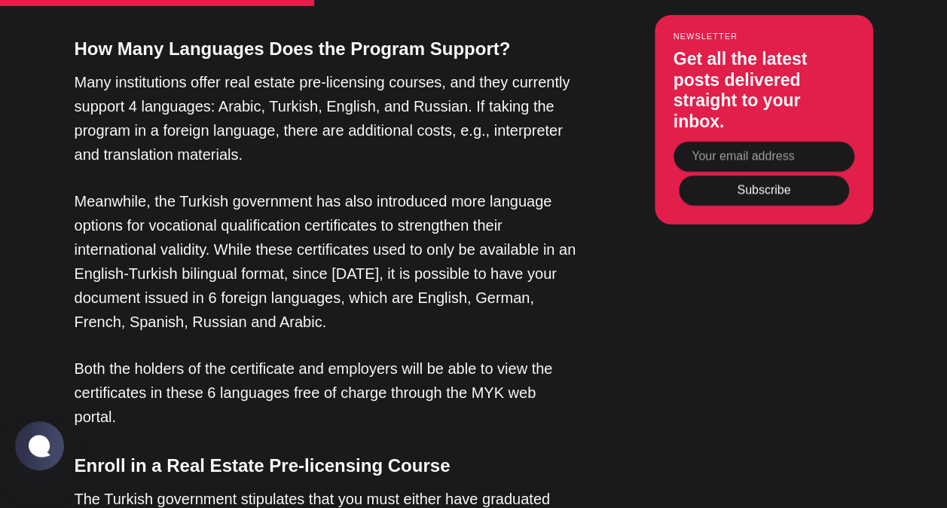
click at [223, 359] on p "Both the holders of the certificate and employers will be able to view the cert…" at bounding box center [327, 392] width 505 height 72
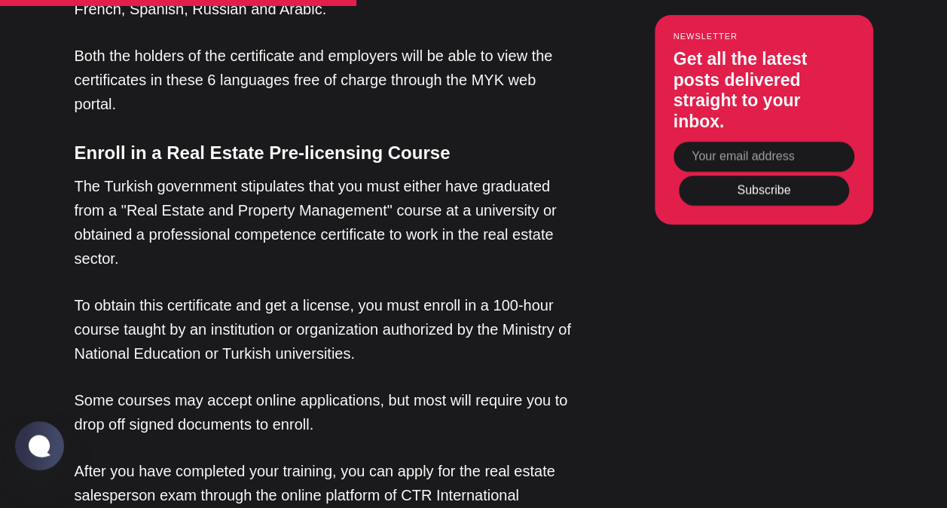
scroll to position [2486, 0]
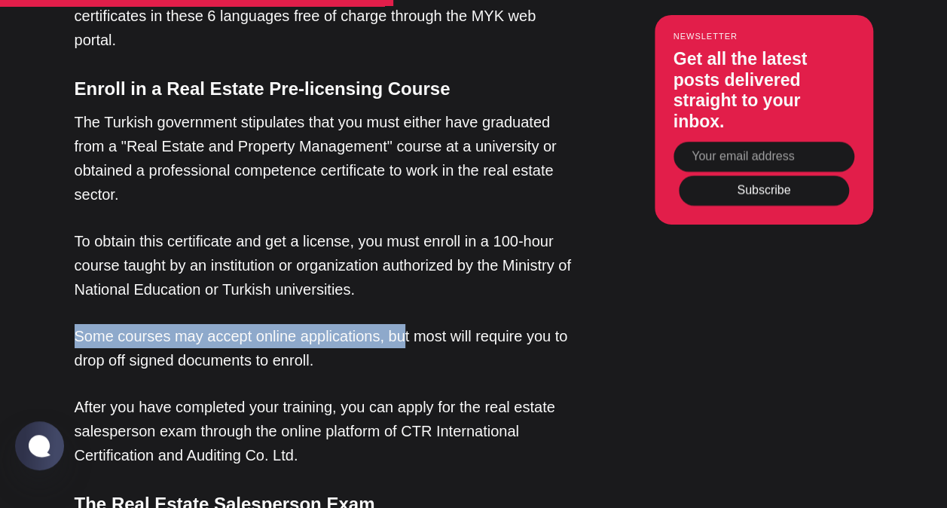
drag, startPoint x: 76, startPoint y: 285, endPoint x: 395, endPoint y: 288, distance: 319.4
click at [395, 324] on p "Some courses may accept online applications, but most will require you to drop …" at bounding box center [327, 348] width 505 height 48
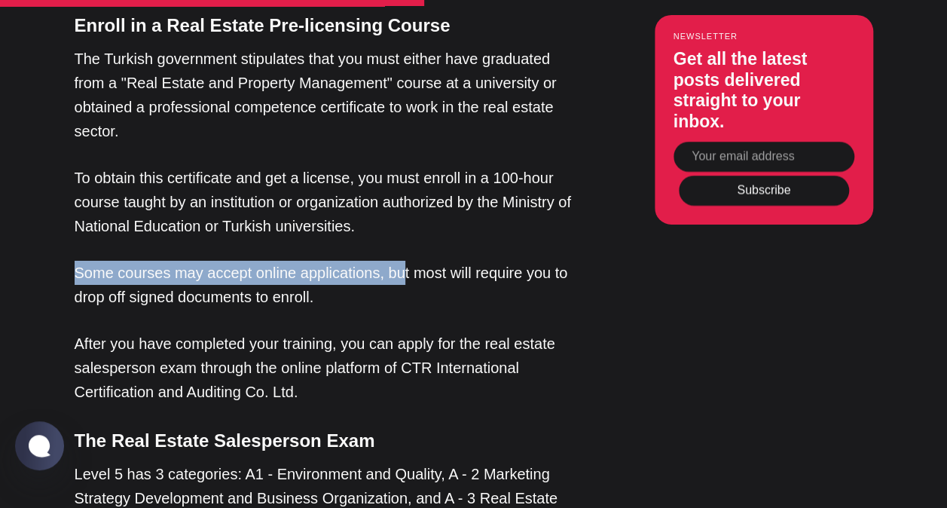
scroll to position [2636, 0]
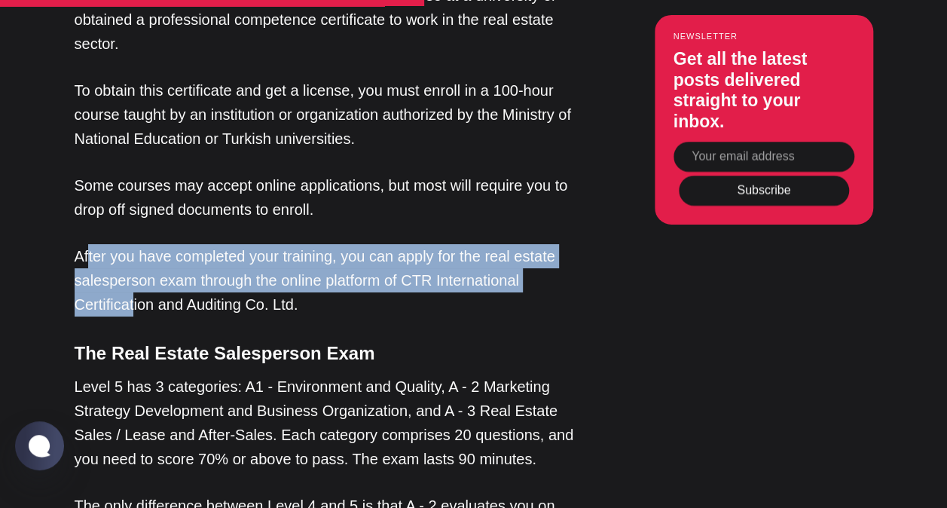
drag, startPoint x: 86, startPoint y: 206, endPoint x: 134, endPoint y: 250, distance: 65.6
click at [134, 250] on p "After you have completed your training, you can apply for the real estate sales…" at bounding box center [327, 280] width 505 height 72
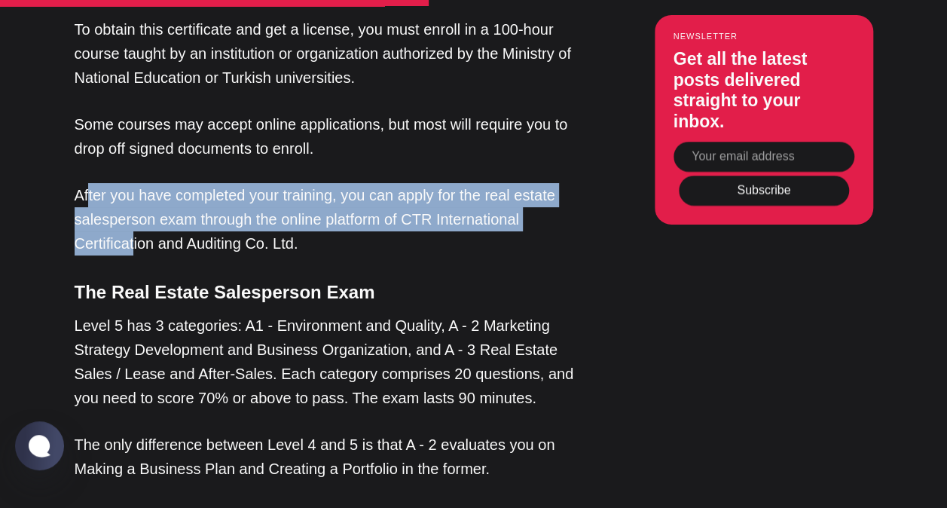
scroll to position [2787, 0]
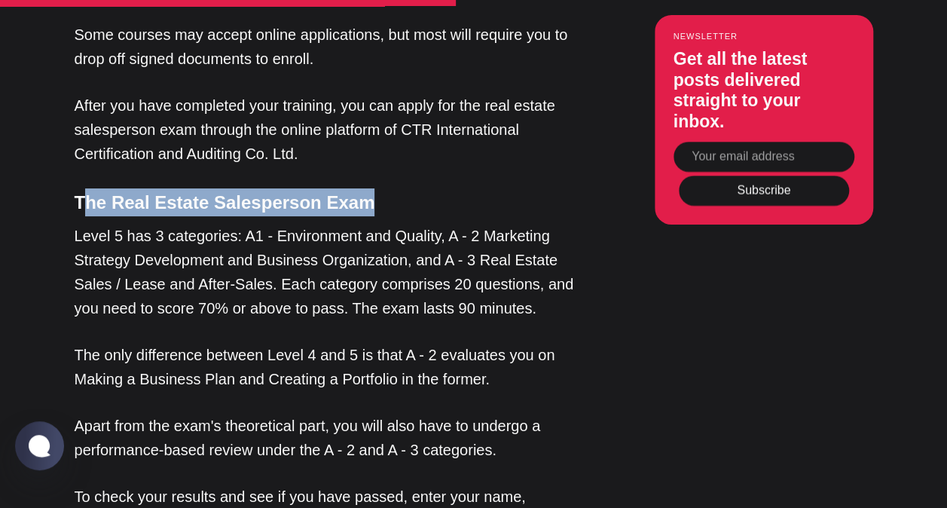
drag, startPoint x: 81, startPoint y: 148, endPoint x: 365, endPoint y: 149, distance: 284.7
click at [365, 188] on h4 "The Real Estate Salesperson Exam" at bounding box center [327, 202] width 505 height 28
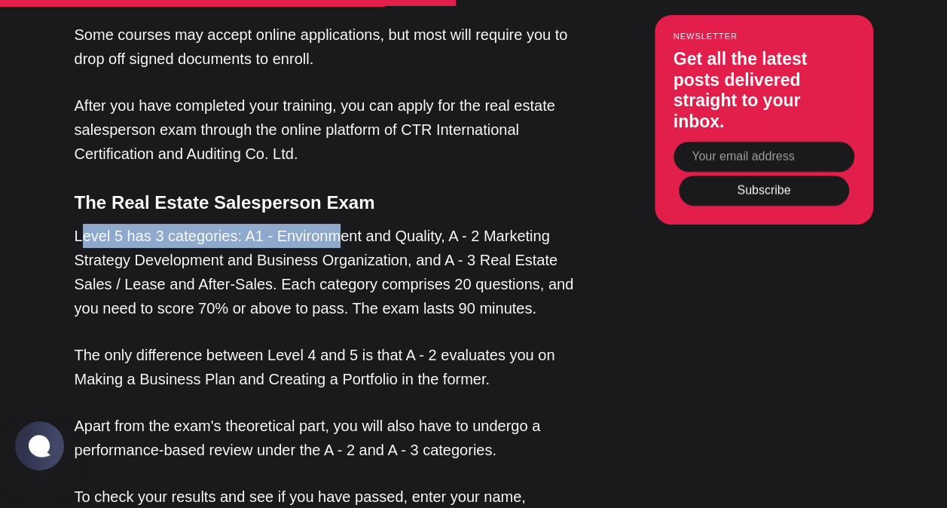
drag, startPoint x: 79, startPoint y: 181, endPoint x: 328, endPoint y: 186, distance: 248.6
click at [328, 224] on p "Level 5 has 3 categories: A1 - Environment and Quality, A - 2 Marketing Strateg…" at bounding box center [327, 272] width 505 height 96
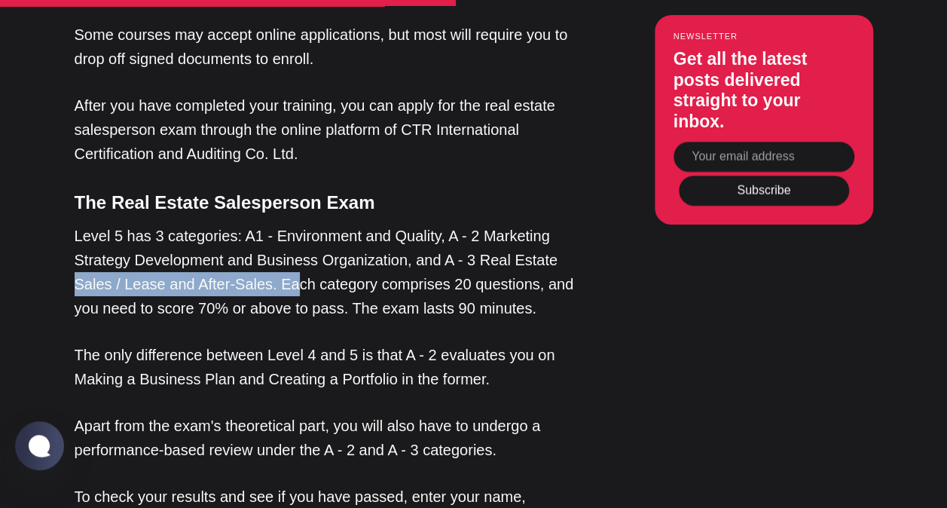
drag, startPoint x: 71, startPoint y: 233, endPoint x: 290, endPoint y: 237, distance: 219.2
click at [290, 237] on div "Editor’s Choice About [GEOGRAPHIC_DATA]: An Introduction In [GEOGRAPHIC_DATA], …" at bounding box center [473, 418] width 893 height 4582
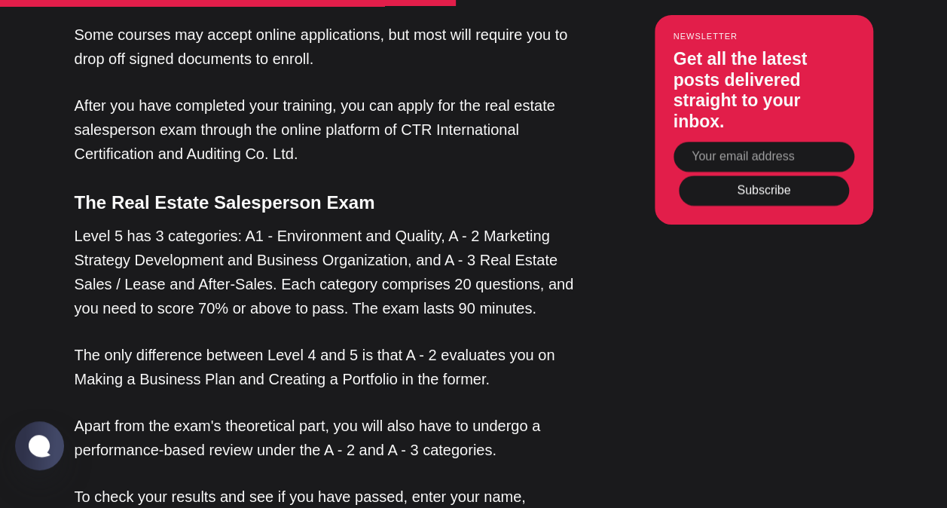
drag, startPoint x: 290, startPoint y: 237, endPoint x: 429, endPoint y: 230, distance: 138.8
click at [429, 230] on p "Level 5 has 3 categories: A1 - Environment and Quality, A - 2 Marketing Strateg…" at bounding box center [327, 272] width 505 height 96
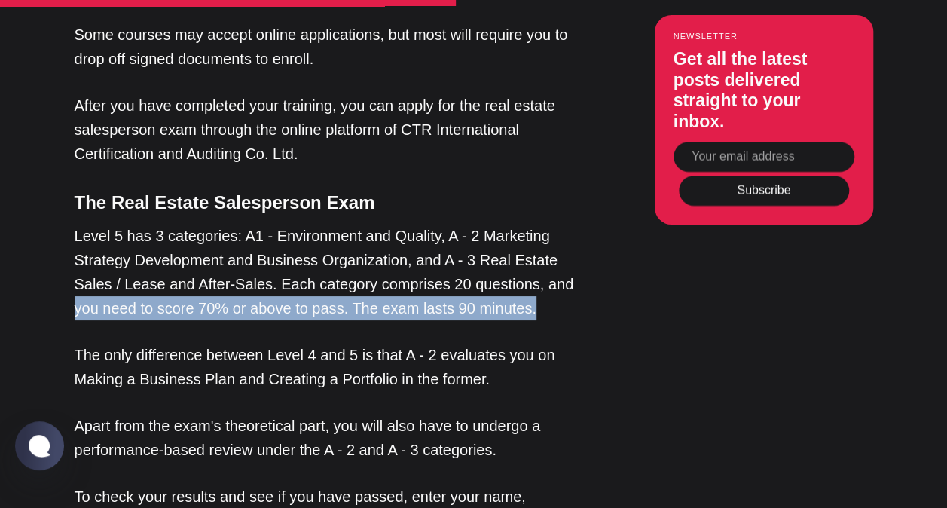
drag, startPoint x: 75, startPoint y: 258, endPoint x: 568, endPoint y: 256, distance: 492.6
click at [568, 256] on p "Level 5 has 3 categories: A1 - Environment and Quality, A - 2 Marketing Strateg…" at bounding box center [327, 272] width 505 height 96
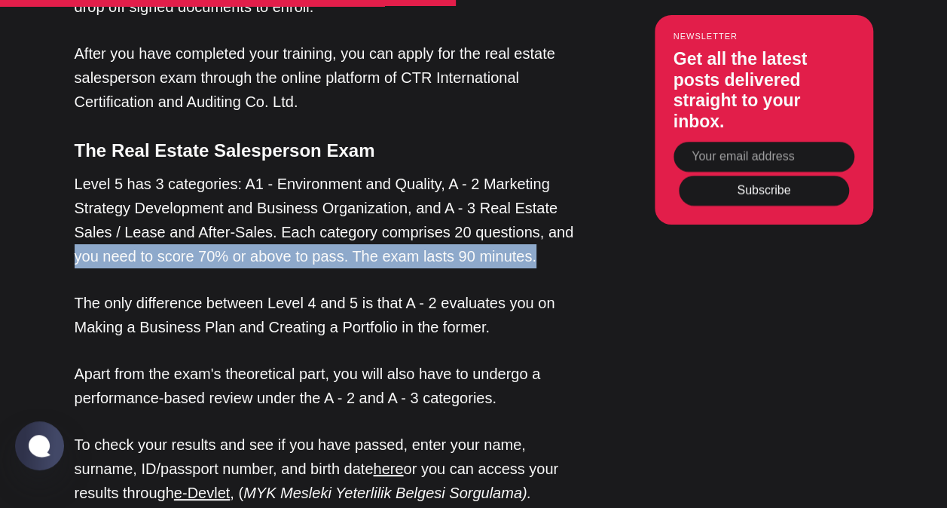
scroll to position [2862, 0]
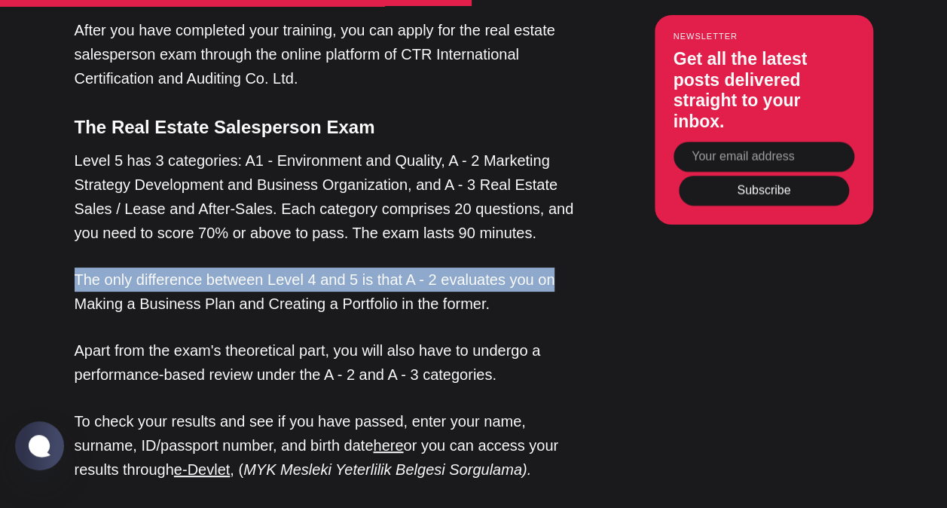
drag, startPoint x: 75, startPoint y: 226, endPoint x: 569, endPoint y: 231, distance: 494.9
click at [569, 267] on p "The only difference between Level 4 and 5 is that A - 2 evaluates you on Making…" at bounding box center [327, 291] width 505 height 48
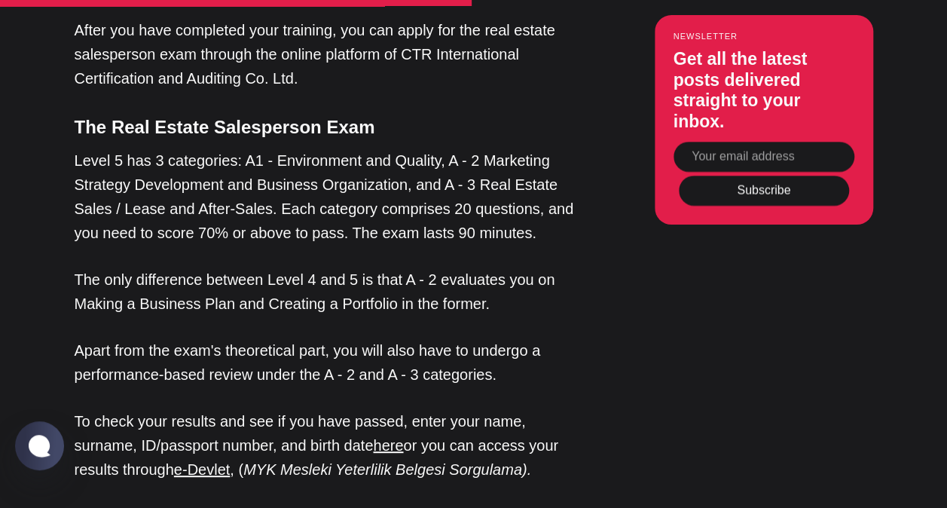
click at [373, 267] on p "The only difference between Level 4 and 5 is that A - 2 evaluates you on Making…" at bounding box center [327, 291] width 505 height 48
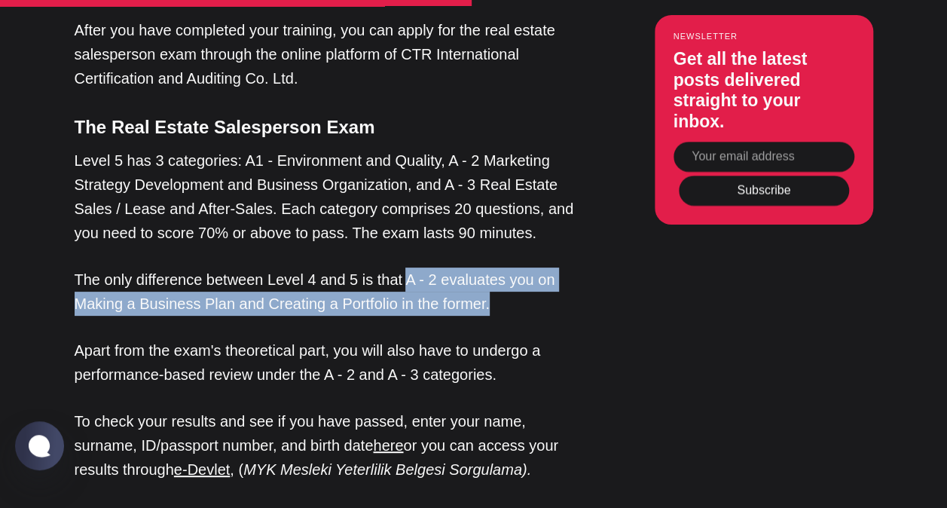
drag, startPoint x: 401, startPoint y: 224, endPoint x: 488, endPoint y: 252, distance: 91.9
click at [488, 267] on p "The only difference between Level 4 and 5 is that A - 2 evaluates you on Making…" at bounding box center [327, 291] width 505 height 48
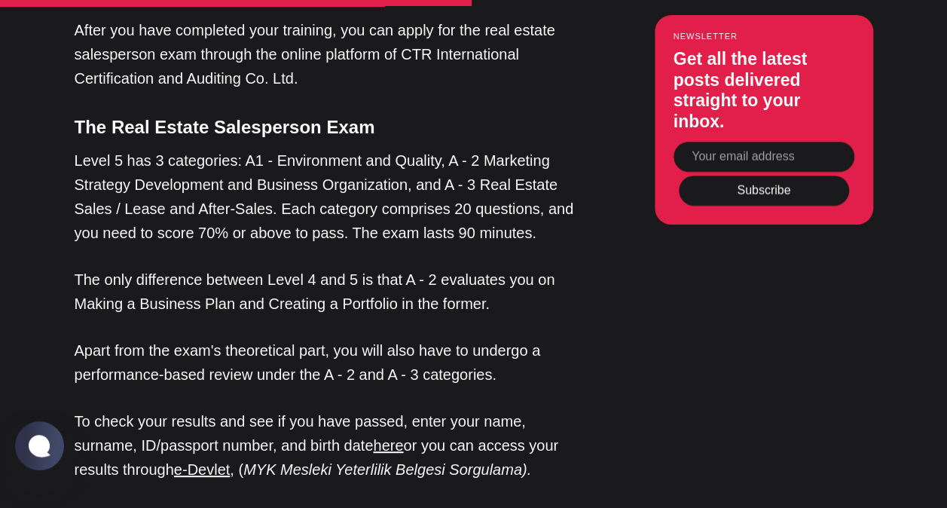
drag, startPoint x: 488, startPoint y: 252, endPoint x: 410, endPoint y: 279, distance: 82.2
click at [410, 279] on div "If you are planning to become a real estate agent or consultant in [GEOGRAPHIC_…" at bounding box center [327, 342] width 505 height 4582
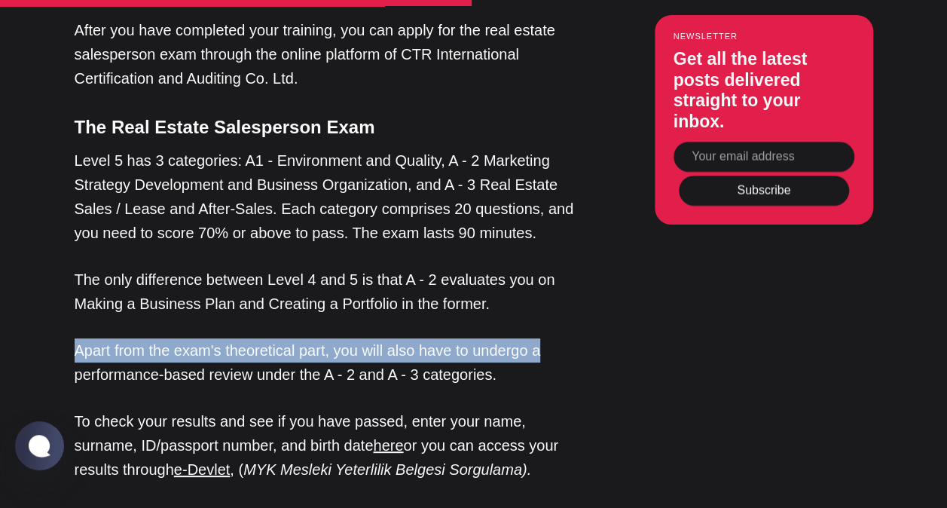
drag, startPoint x: 75, startPoint y: 298, endPoint x: 548, endPoint y: 295, distance: 473.0
click at [548, 338] on p "Apart from the exam's theoretical part, you will also have to undergo a perform…" at bounding box center [327, 362] width 505 height 48
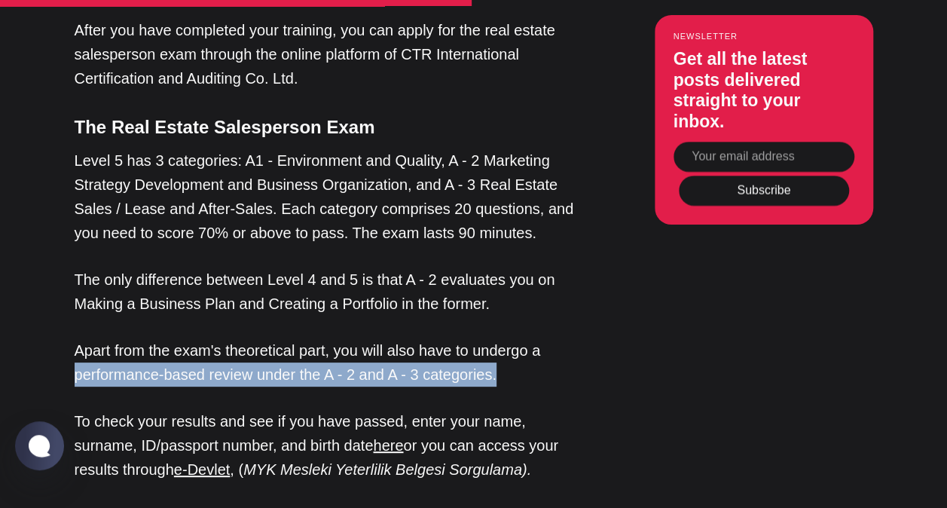
drag, startPoint x: 75, startPoint y: 322, endPoint x: 505, endPoint y: 328, distance: 429.4
click at [505, 338] on p "Apart from the exam's theoretical part, you will also have to undergo a perform…" at bounding box center [327, 362] width 505 height 48
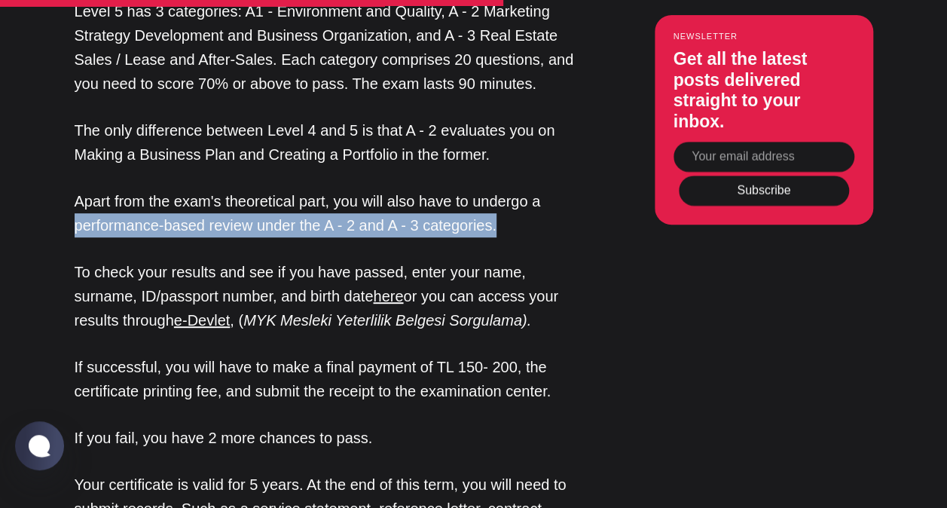
scroll to position [3013, 0]
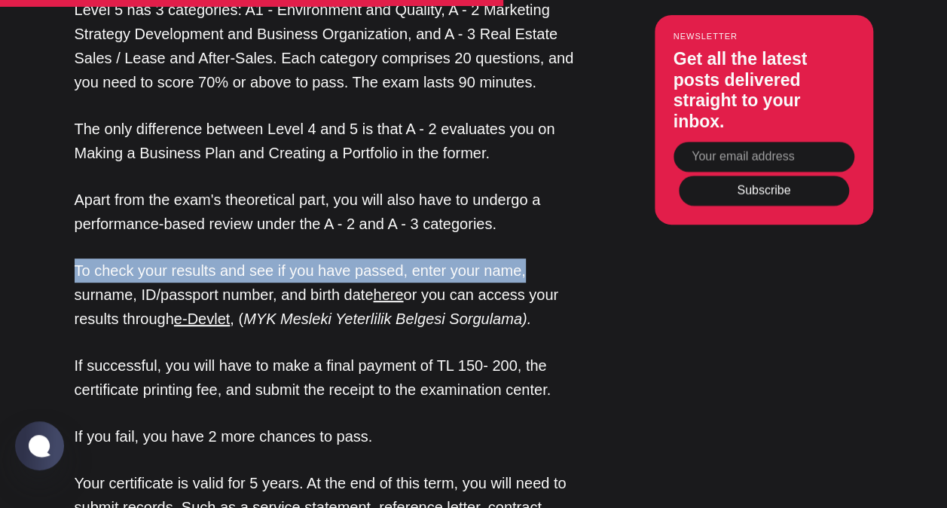
drag, startPoint x: 71, startPoint y: 217, endPoint x: 527, endPoint y: 224, distance: 456.5
click at [527, 224] on div "Editor’s Choice About [GEOGRAPHIC_DATA]: An Introduction In [GEOGRAPHIC_DATA], …" at bounding box center [473, 192] width 893 height 4582
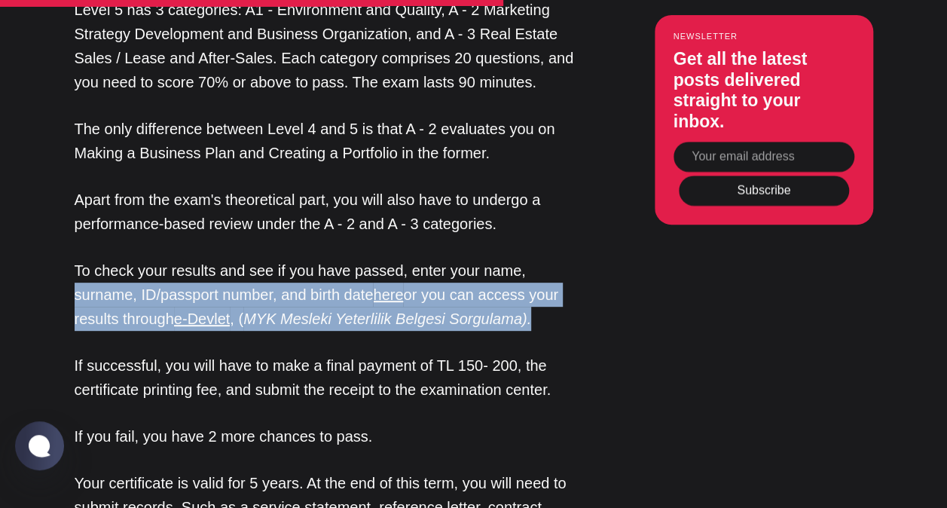
drag, startPoint x: 71, startPoint y: 247, endPoint x: 557, endPoint y: 253, distance: 485.8
click at [557, 253] on div "Editor’s Choice About [GEOGRAPHIC_DATA]: An Introduction In [GEOGRAPHIC_DATA], …" at bounding box center [473, 192] width 893 height 4582
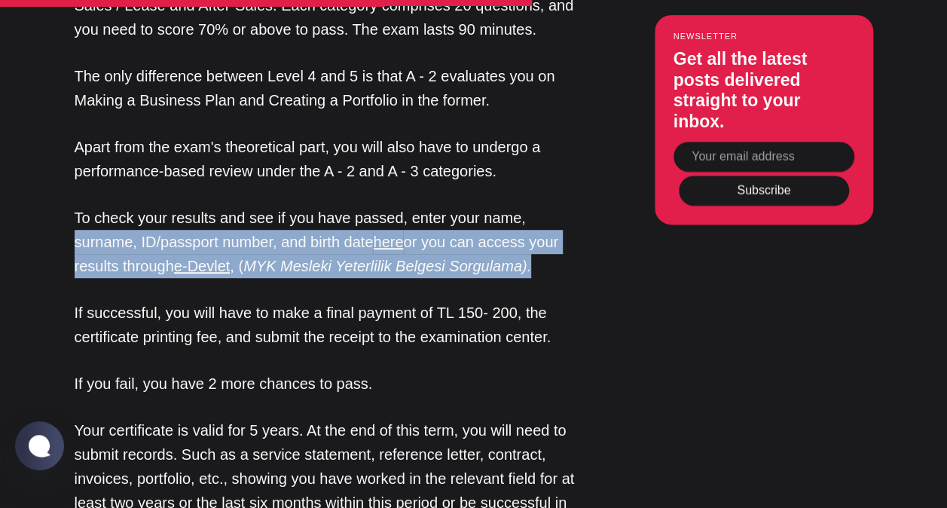
scroll to position [3163, 0]
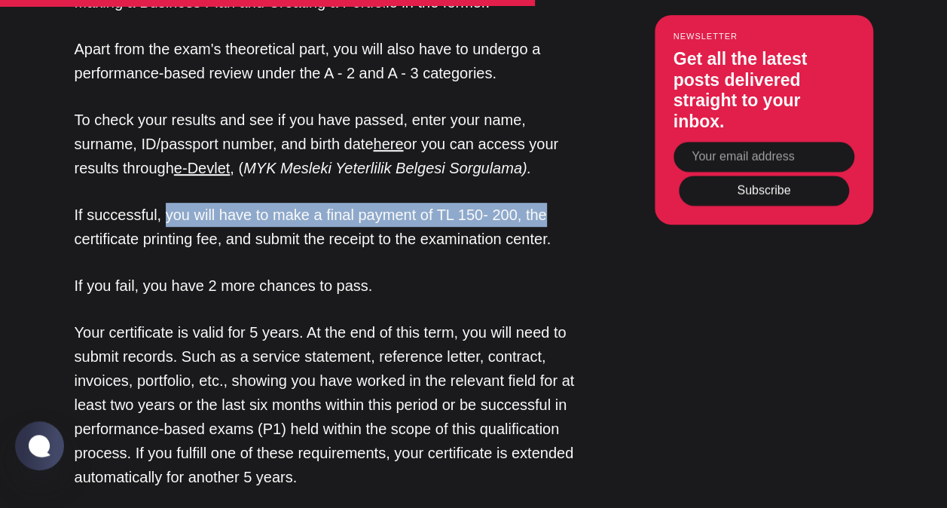
drag, startPoint x: 159, startPoint y: 166, endPoint x: 559, endPoint y: 159, distance: 400.0
click at [559, 203] on p "If successful, you will have to make a final payment of TL 150- 200, the certif…" at bounding box center [327, 227] width 505 height 48
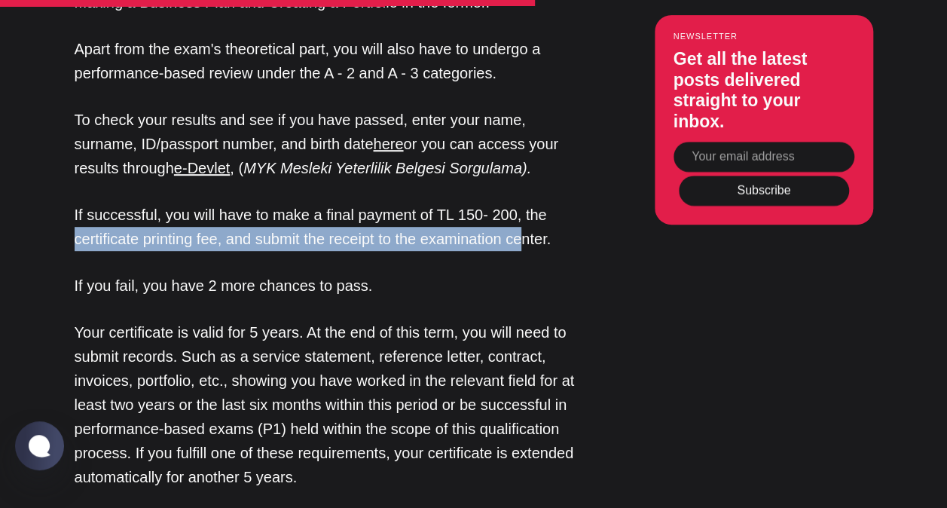
drag, startPoint x: 70, startPoint y: 192, endPoint x: 529, endPoint y: 187, distance: 458.7
click at [529, 187] on div "Editor’s Choice About [GEOGRAPHIC_DATA]: An Introduction In [GEOGRAPHIC_DATA], …" at bounding box center [473, 41] width 893 height 4582
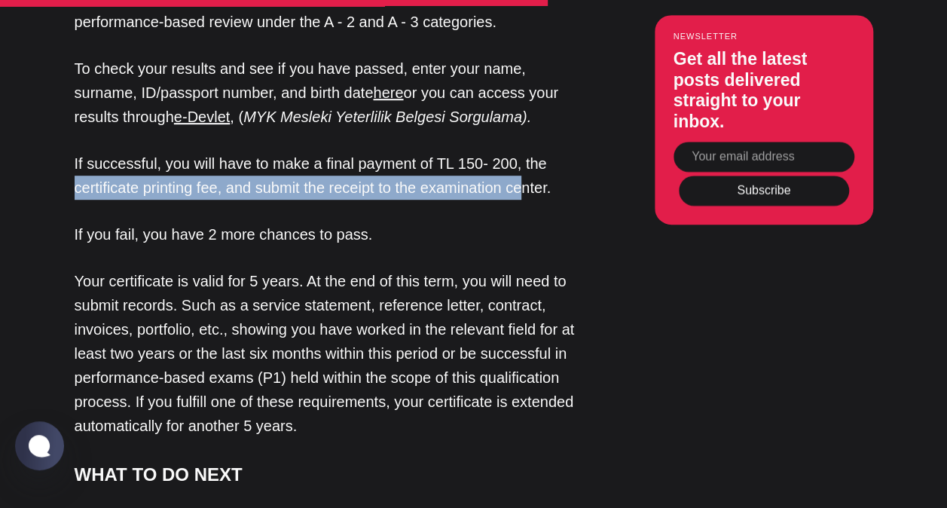
scroll to position [3239, 0]
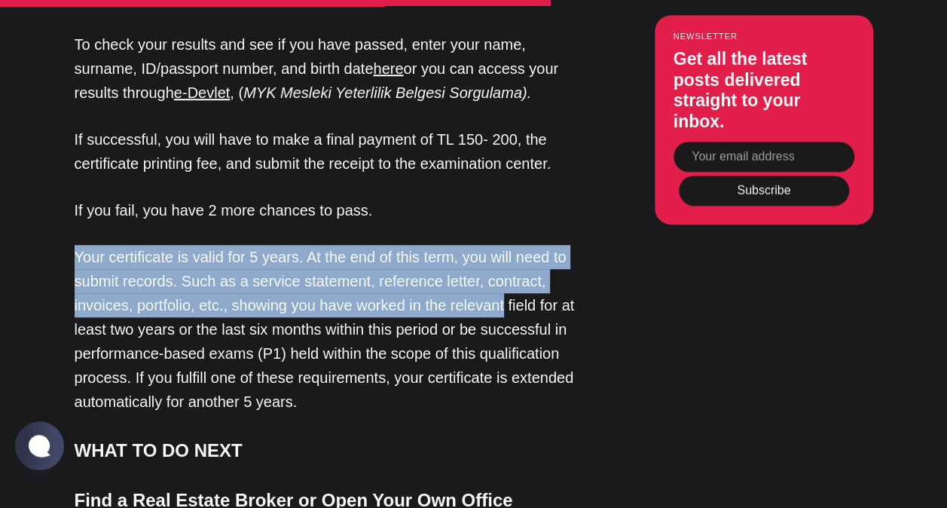
drag, startPoint x: 74, startPoint y: 199, endPoint x: 500, endPoint y: 244, distance: 428.7
click at [501, 245] on p "Your certificate is valid for 5 years. At the end of this term, you will need t…" at bounding box center [327, 329] width 505 height 169
click at [199, 245] on p "Your certificate is valid for 5 years. At the end of this term, you will need t…" at bounding box center [327, 329] width 505 height 169
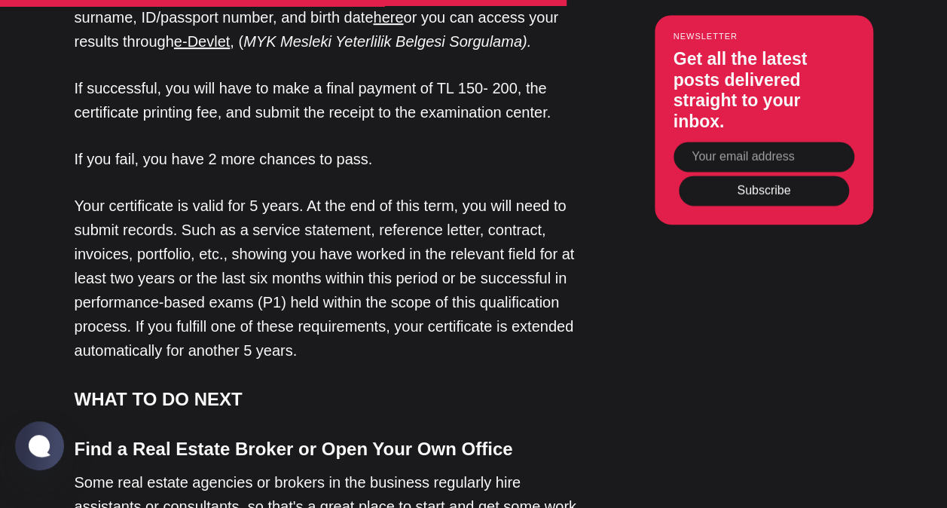
scroll to position [3314, 0]
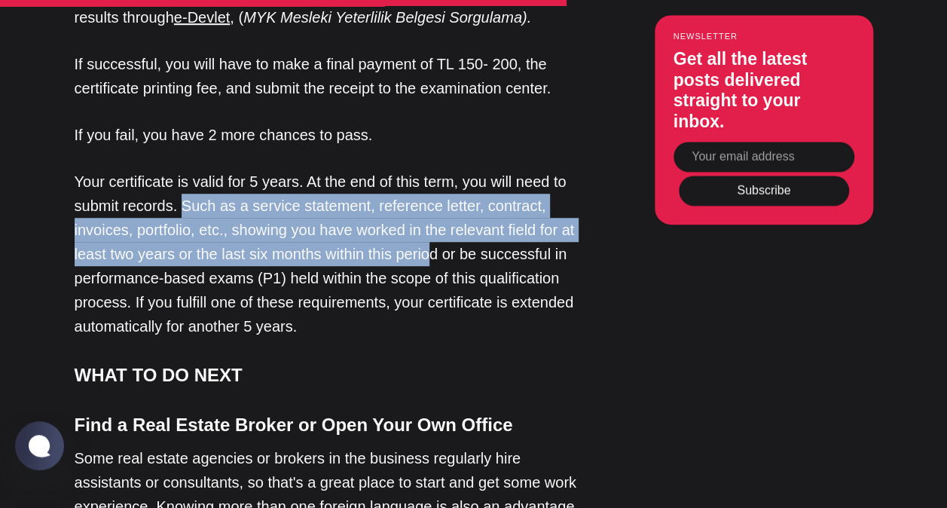
drag, startPoint x: 179, startPoint y: 153, endPoint x: 432, endPoint y: 201, distance: 258.4
click at [432, 201] on p "Your certificate is valid for 5 years. At the end of this term, you will need t…" at bounding box center [327, 253] width 505 height 169
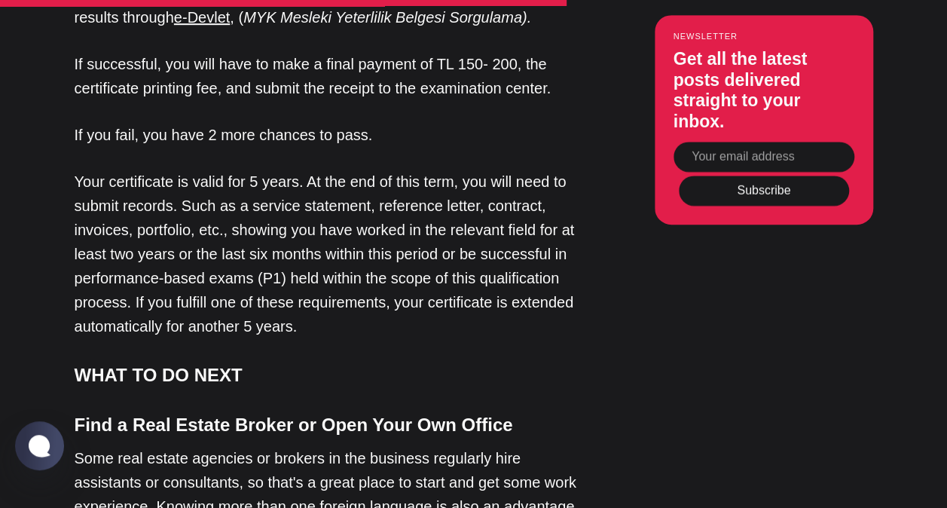
click at [254, 224] on p "Your certificate is valid for 5 years. At the end of this term, you will need t…" at bounding box center [327, 253] width 505 height 169
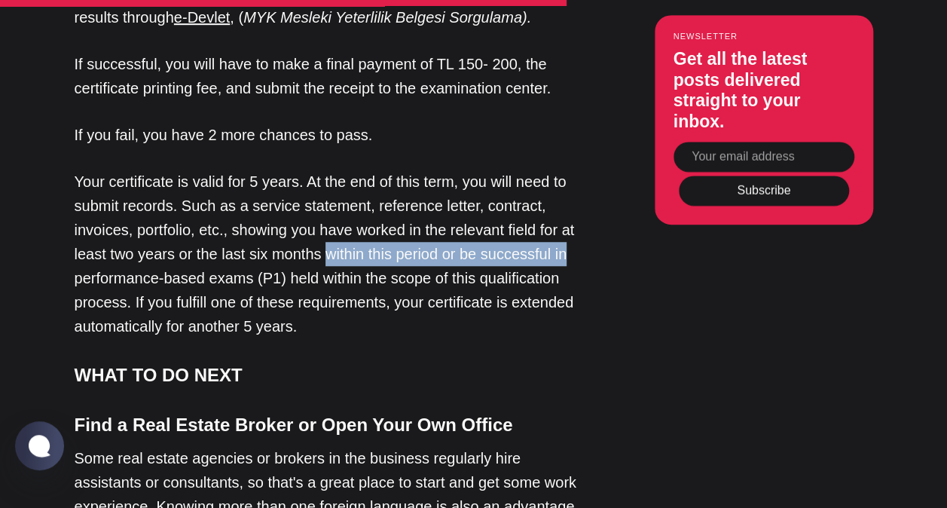
drag, startPoint x: 327, startPoint y: 202, endPoint x: 586, endPoint y: 200, distance: 259.1
click at [450, 206] on p "Your certificate is valid for 5 years. At the end of this term, you will need t…" at bounding box center [327, 253] width 505 height 169
drag, startPoint x: 453, startPoint y: 202, endPoint x: 575, endPoint y: 200, distance: 122.0
click at [575, 200] on p "Your certificate is valid for 5 years. At the end of this term, you will need t…" at bounding box center [327, 253] width 505 height 169
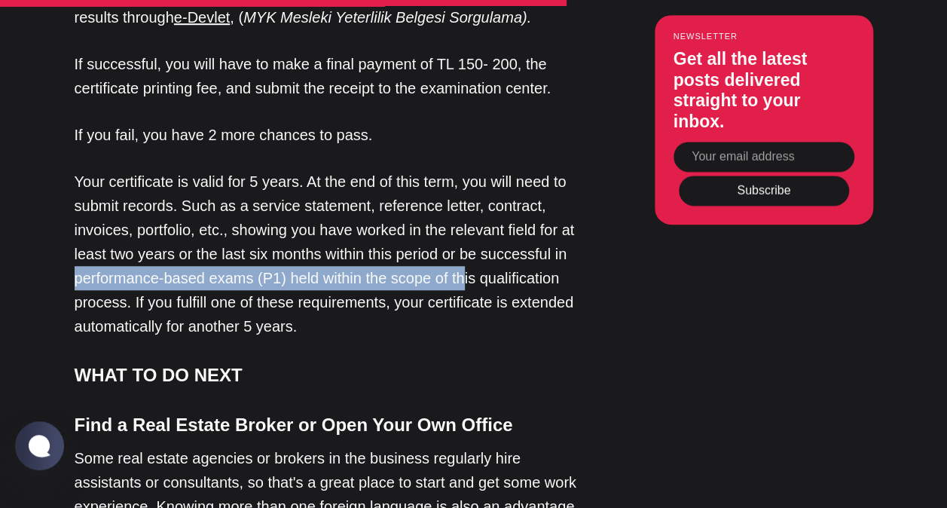
drag, startPoint x: 71, startPoint y: 226, endPoint x: 459, endPoint y: 222, distance: 388.7
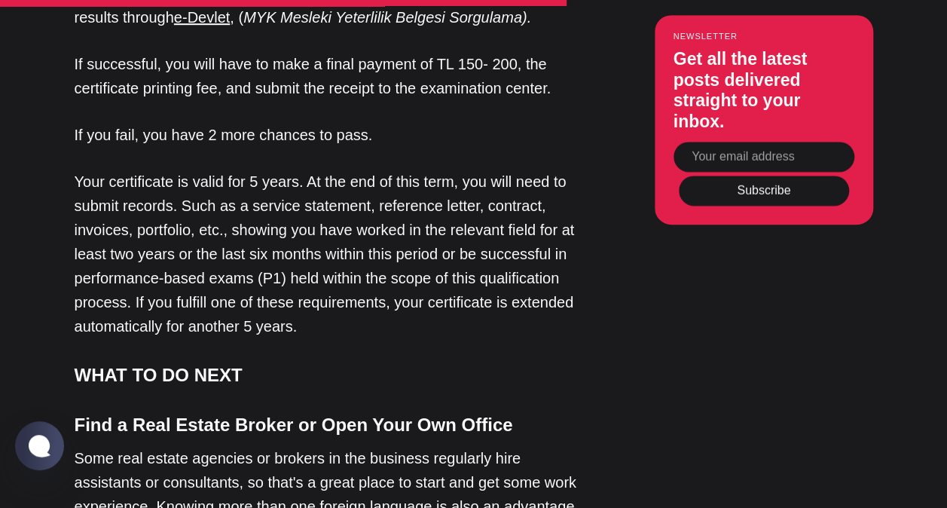
drag, startPoint x: 459, startPoint y: 222, endPoint x: 349, endPoint y: 249, distance: 113.8
click at [349, 249] on p "Your certificate is valid for 5 years. At the end of this term, you will need t…" at bounding box center [327, 253] width 505 height 169
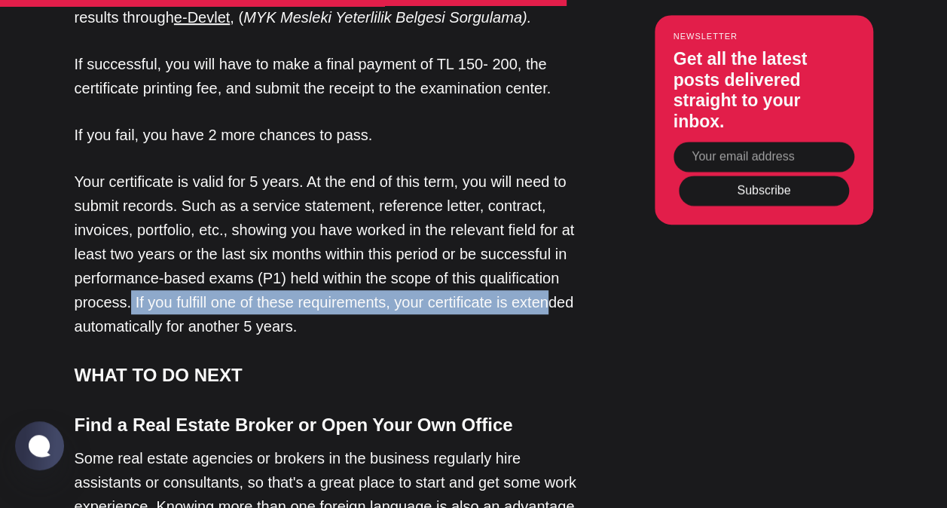
drag, startPoint x: 128, startPoint y: 249, endPoint x: 549, endPoint y: 247, distance: 421.0
click at [549, 247] on p "Your certificate is valid for 5 years. At the end of this term, you will need t…" at bounding box center [327, 253] width 505 height 169
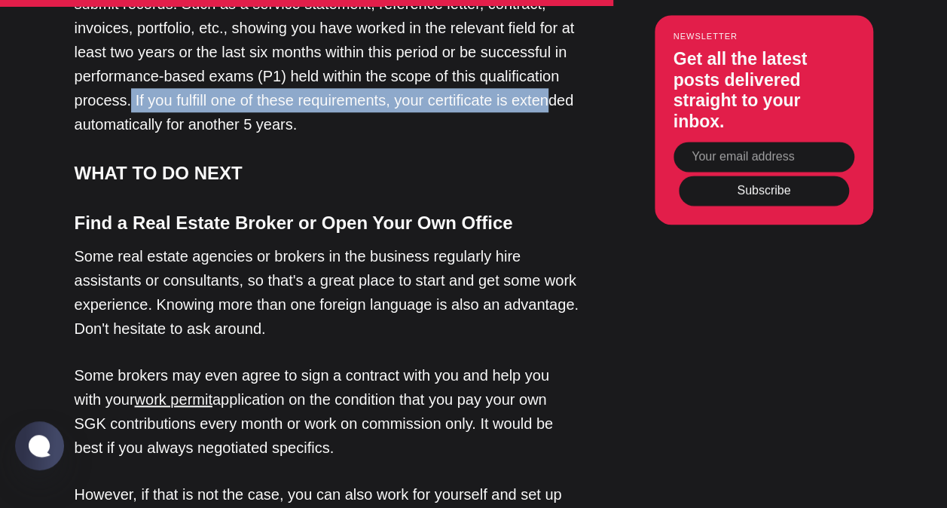
scroll to position [3540, 0]
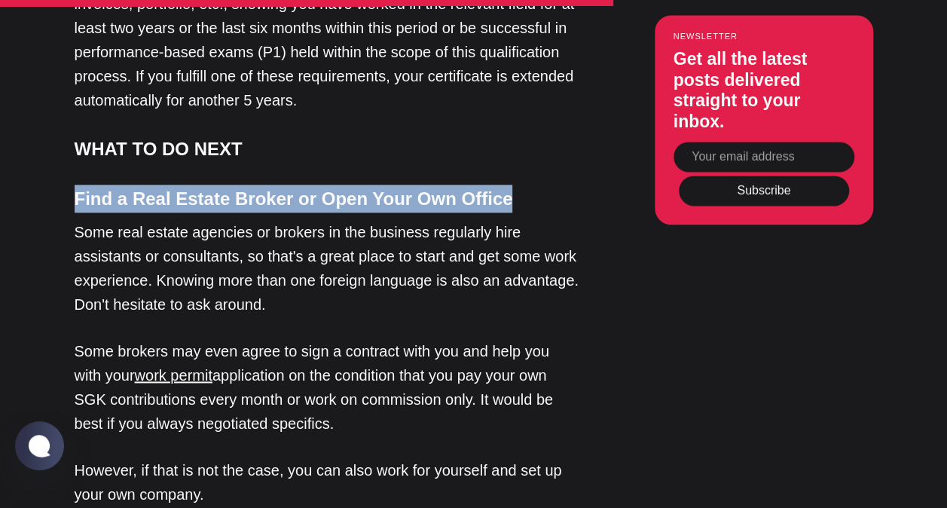
drag, startPoint x: 66, startPoint y: 149, endPoint x: 505, endPoint y: 148, distance: 439.1
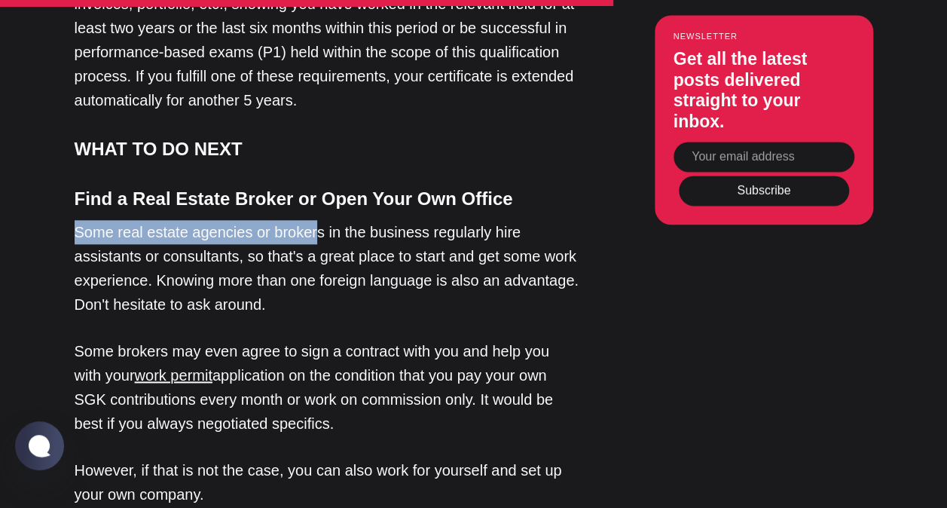
drag, startPoint x: 71, startPoint y: 184, endPoint x: 306, endPoint y: 188, distance: 235.0
click at [306, 220] on p "Some real estate agencies or brokers in the business regularly hire assistants …" at bounding box center [327, 268] width 505 height 96
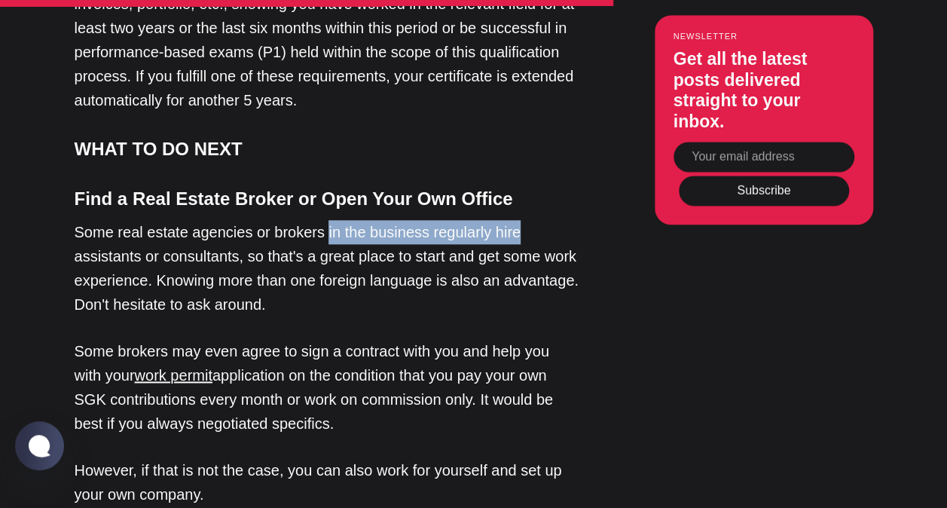
drag, startPoint x: 324, startPoint y: 179, endPoint x: 574, endPoint y: 178, distance: 250.1
click at [574, 220] on p "Some real estate agencies or brokers in the business regularly hire assistants …" at bounding box center [327, 268] width 505 height 96
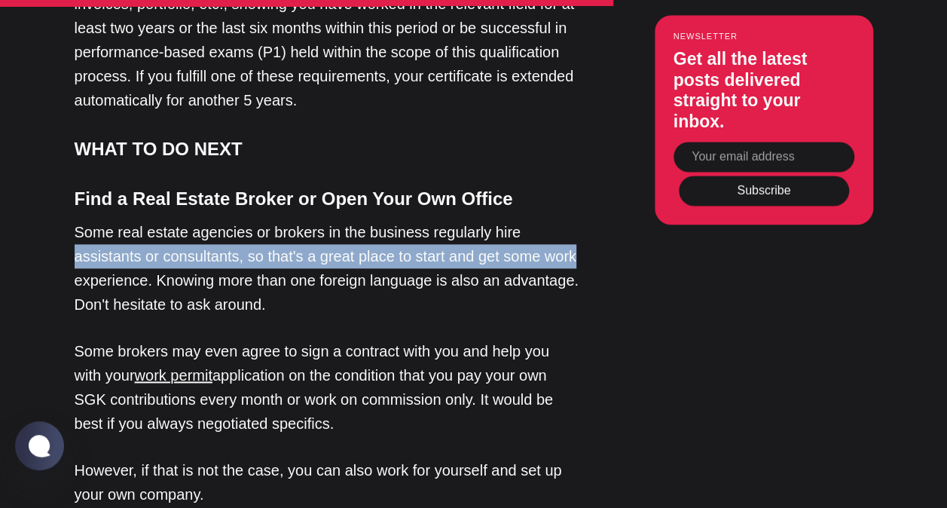
drag, startPoint x: 73, startPoint y: 205, endPoint x: 587, endPoint y: 206, distance: 514.4
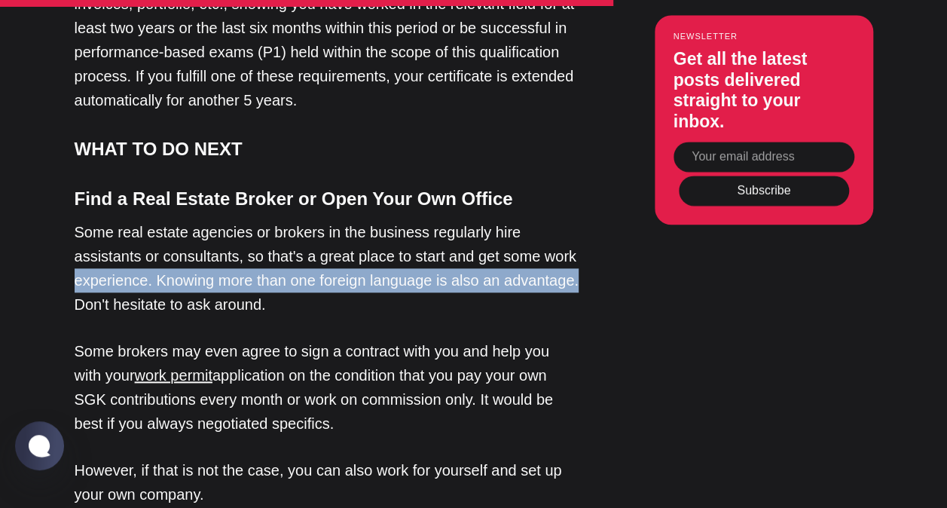
drag, startPoint x: 68, startPoint y: 229, endPoint x: 600, endPoint y: 224, distance: 532.5
click at [152, 226] on p "Some real estate agencies or brokers in the business regularly hire assistants …" at bounding box center [327, 268] width 505 height 96
drag, startPoint x: 152, startPoint y: 226, endPoint x: 572, endPoint y: 224, distance: 420.3
click at [572, 224] on p "Some real estate agencies or brokers in the business regularly hire assistants …" at bounding box center [327, 268] width 505 height 96
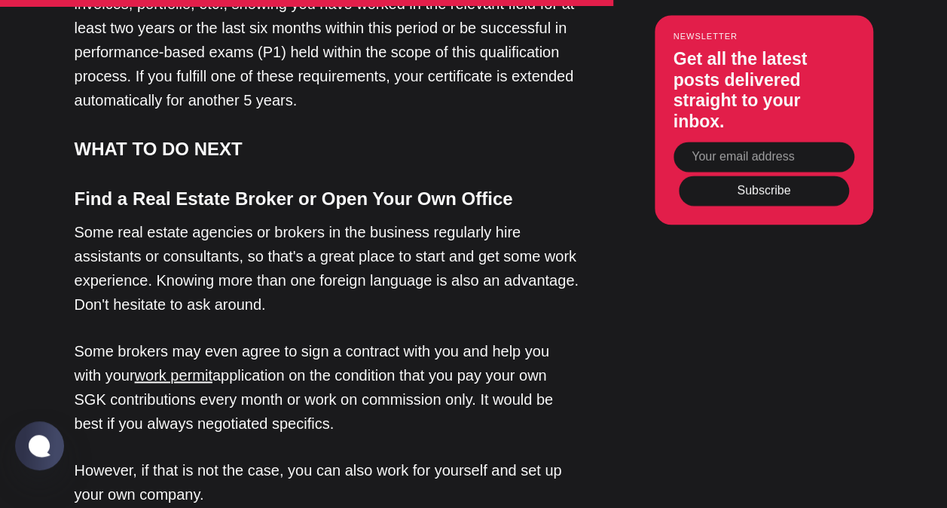
click at [324, 253] on p "Some real estate agencies or brokers in the business regularly hire assistants …" at bounding box center [327, 268] width 505 height 96
drag, startPoint x: 72, startPoint y: 252, endPoint x: 277, endPoint y: 250, distance: 204.9
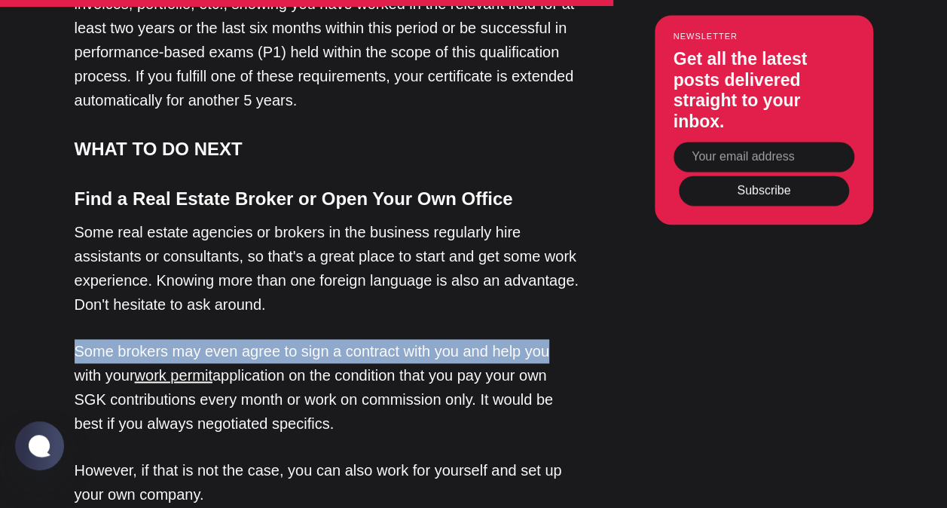
drag, startPoint x: 70, startPoint y: 298, endPoint x: 569, endPoint y: 300, distance: 499.4
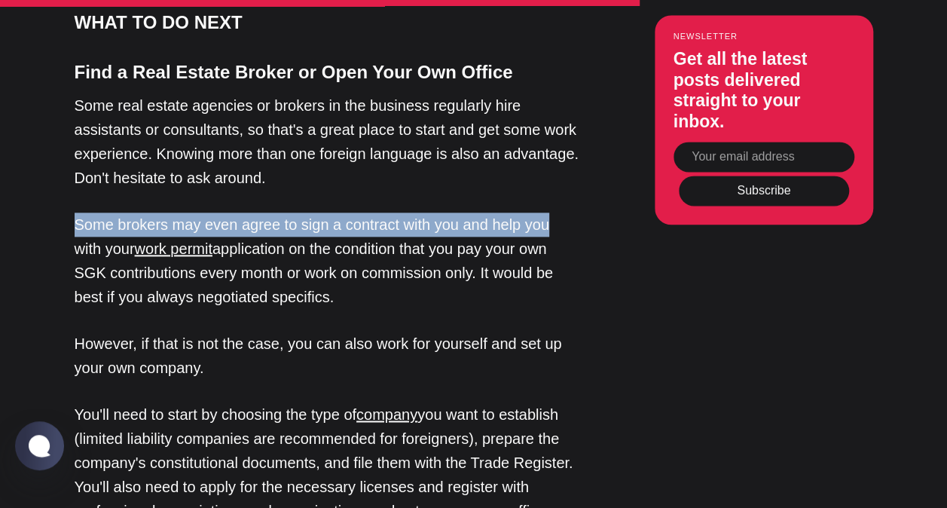
scroll to position [3691, 0]
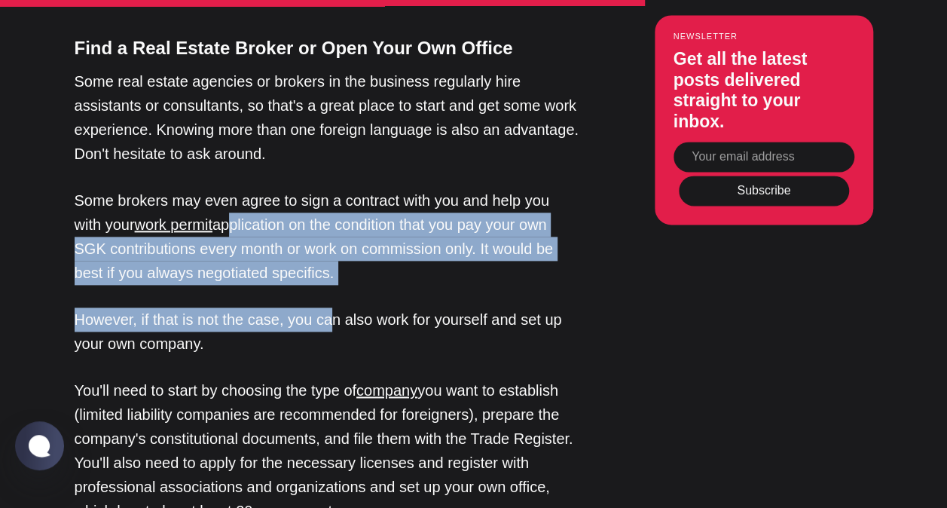
drag, startPoint x: 230, startPoint y: 168, endPoint x: 330, endPoint y: 246, distance: 126.1
click at [507, 202] on p "Some brokers may even agree to sign a contract with you and help you with your …" at bounding box center [327, 236] width 505 height 96
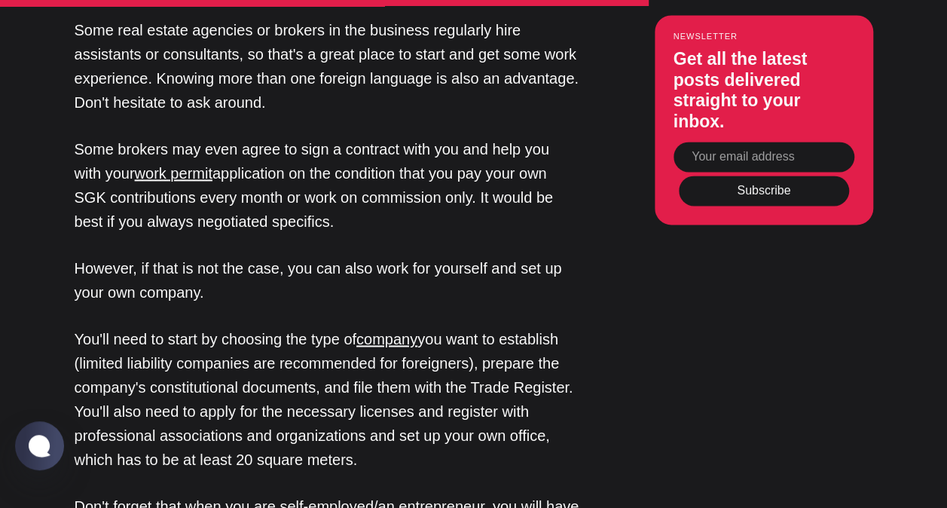
scroll to position [3766, 0]
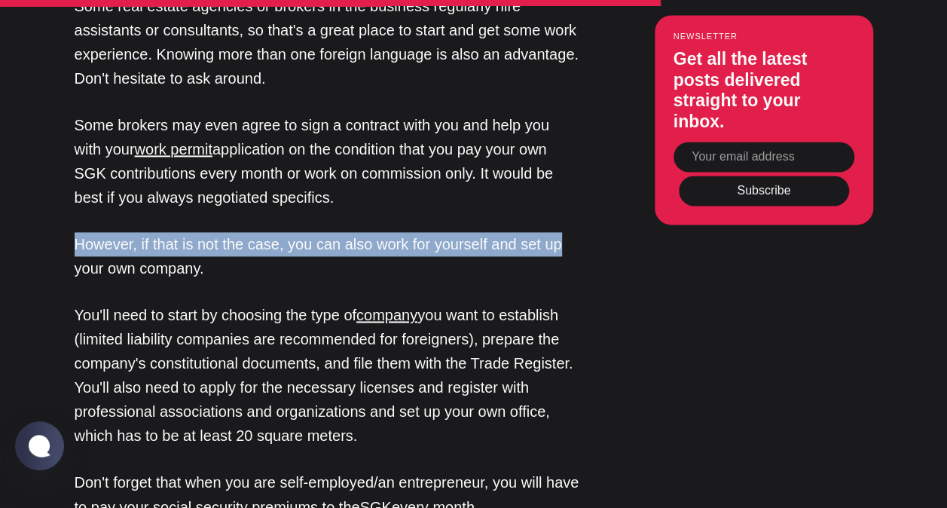
drag, startPoint x: 75, startPoint y: 192, endPoint x: 591, endPoint y: 197, distance: 516.0
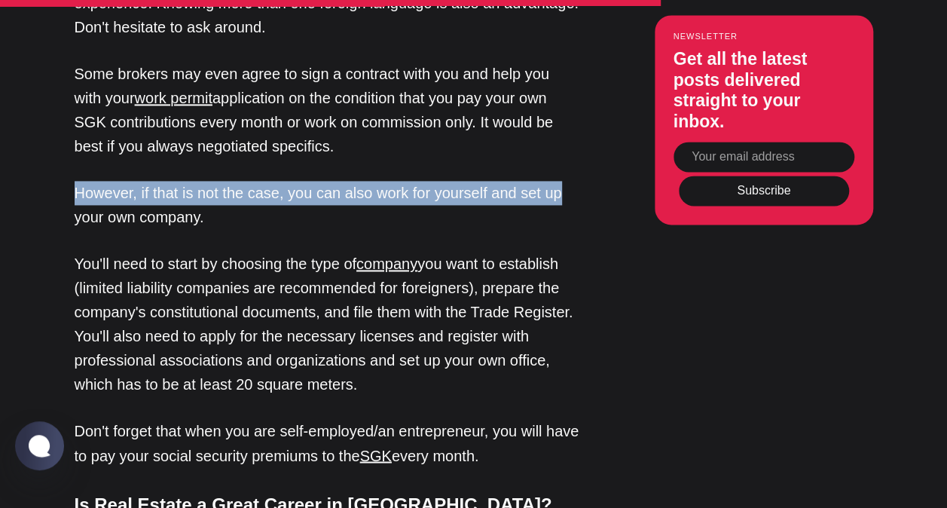
scroll to position [3841, 0]
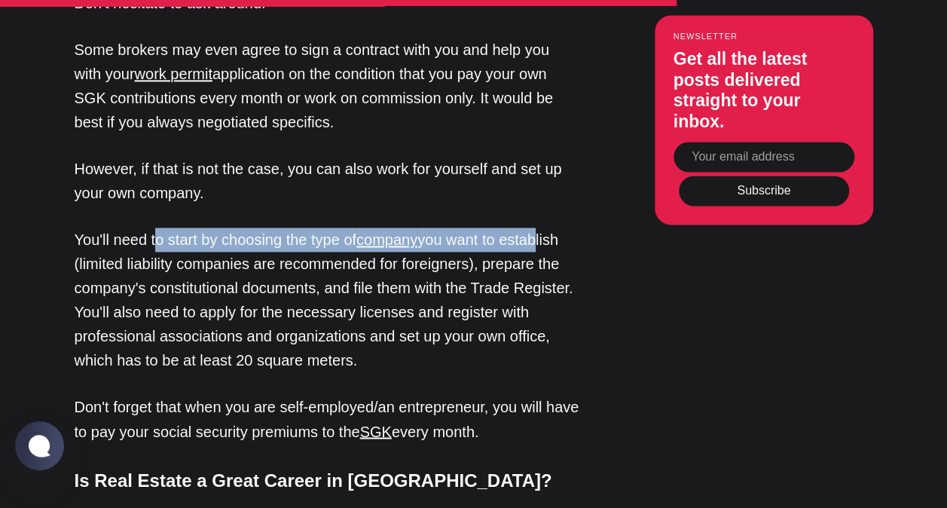
drag, startPoint x: 157, startPoint y: 187, endPoint x: 540, endPoint y: 178, distance: 382.7
click at [540, 227] on p "You'll need to start by choosing the type of company you want to establish (lim…" at bounding box center [327, 299] width 505 height 145
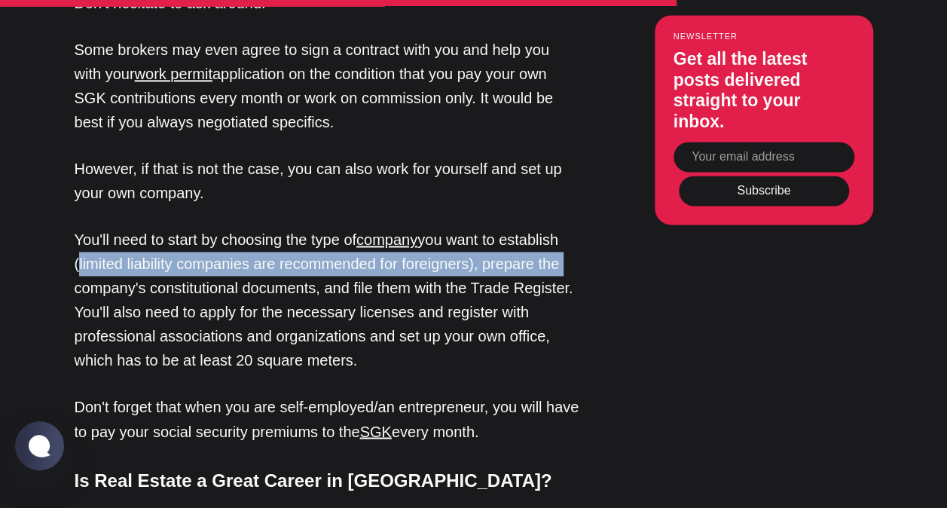
drag, startPoint x: 67, startPoint y: 215, endPoint x: 564, endPoint y: 215, distance: 497.1
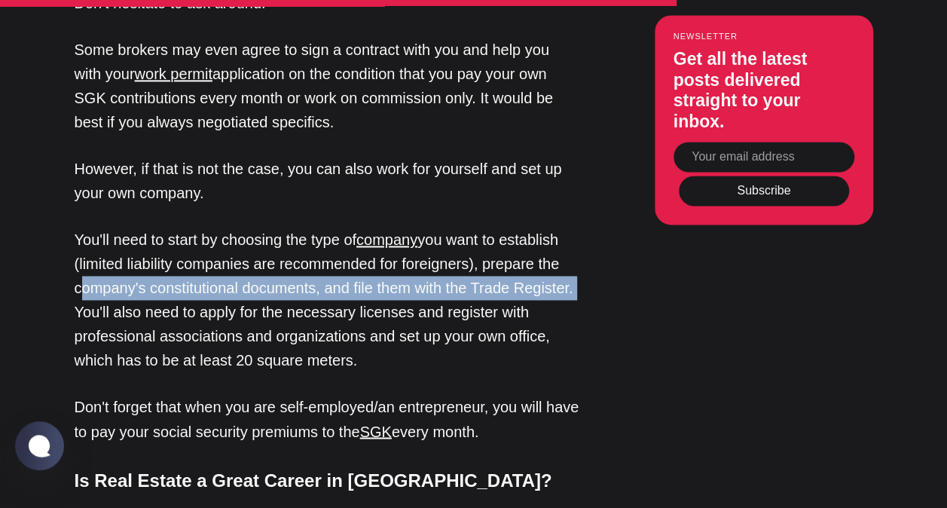
drag, startPoint x: 65, startPoint y: 240, endPoint x: 627, endPoint y: 239, distance: 561.9
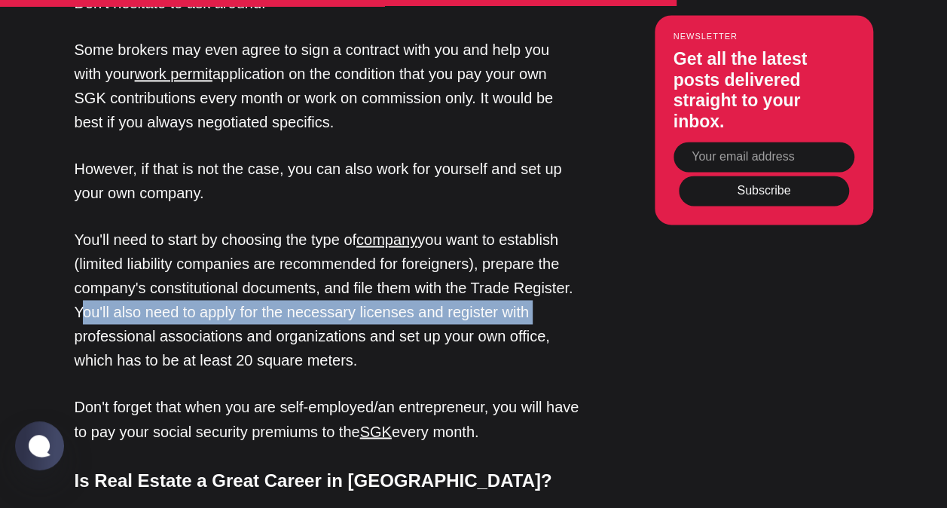
drag, startPoint x: 73, startPoint y: 258, endPoint x: 581, endPoint y: 260, distance: 508.4
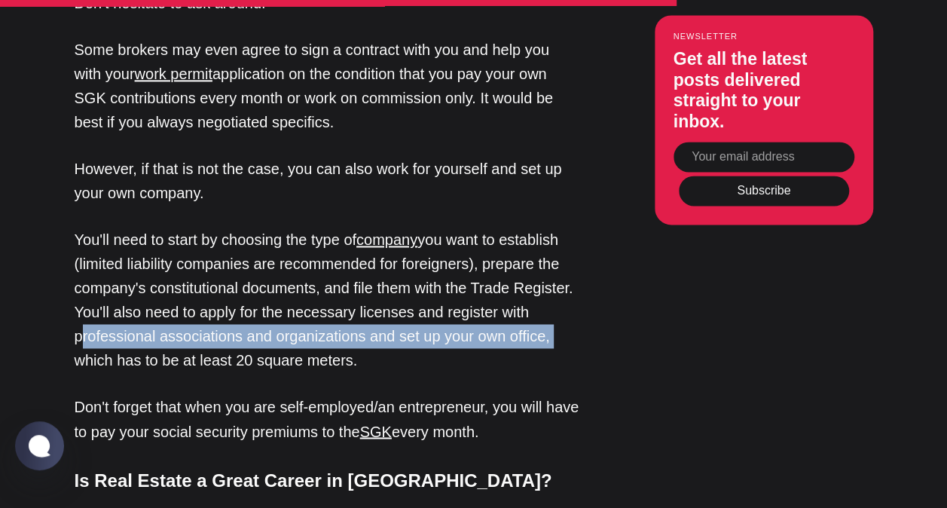
drag, startPoint x: 69, startPoint y: 285, endPoint x: 571, endPoint y: 285, distance: 501.6
drag, startPoint x: 68, startPoint y: 309, endPoint x: 389, endPoint y: 312, distance: 320.9
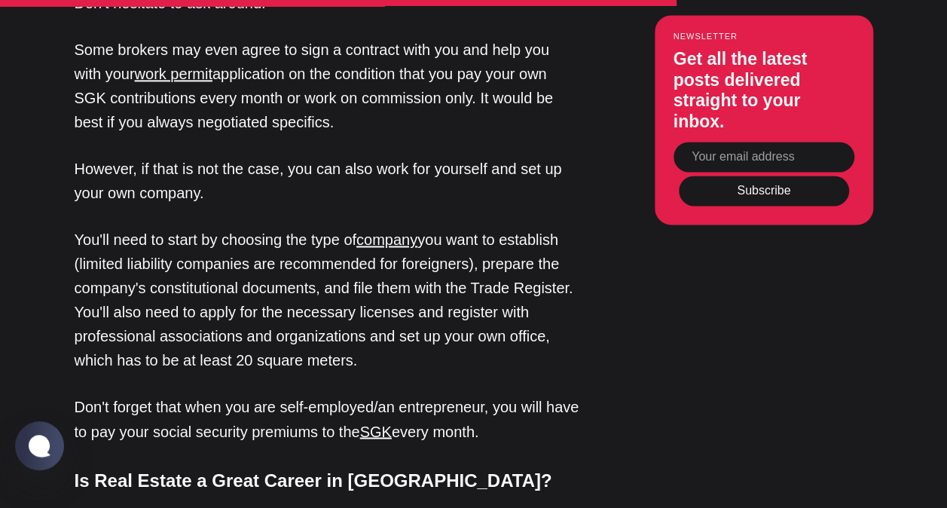
drag, startPoint x: 389, startPoint y: 312, endPoint x: 300, endPoint y: 343, distance: 94.3
click at [300, 395] on p "Don't forget that when you are self-employed/an entrepreneur, you will have to …" at bounding box center [327, 419] width 505 height 48
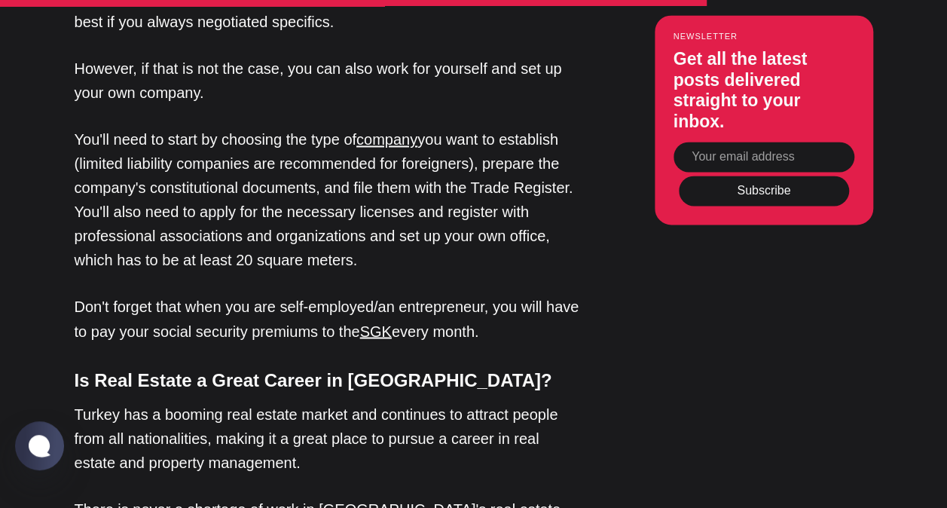
scroll to position [3992, 0]
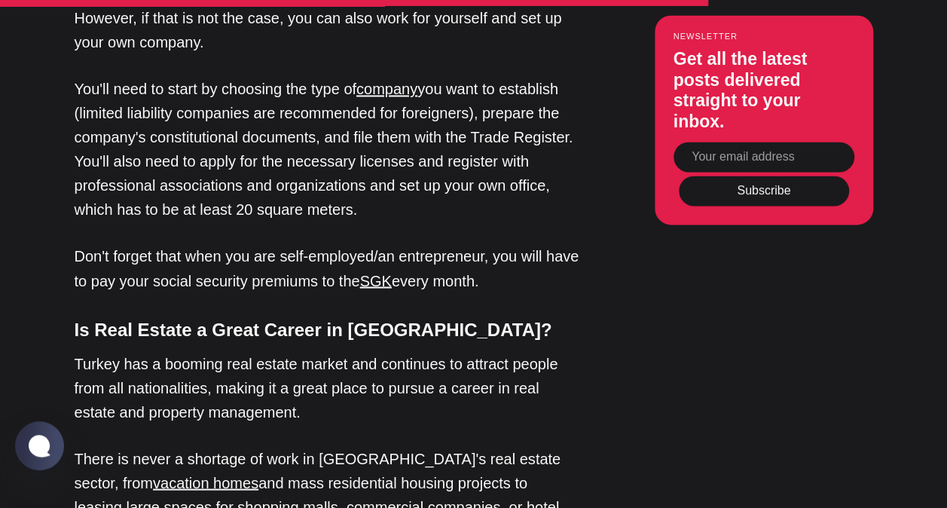
drag, startPoint x: 71, startPoint y: 207, endPoint x: 532, endPoint y: 232, distance: 461.6
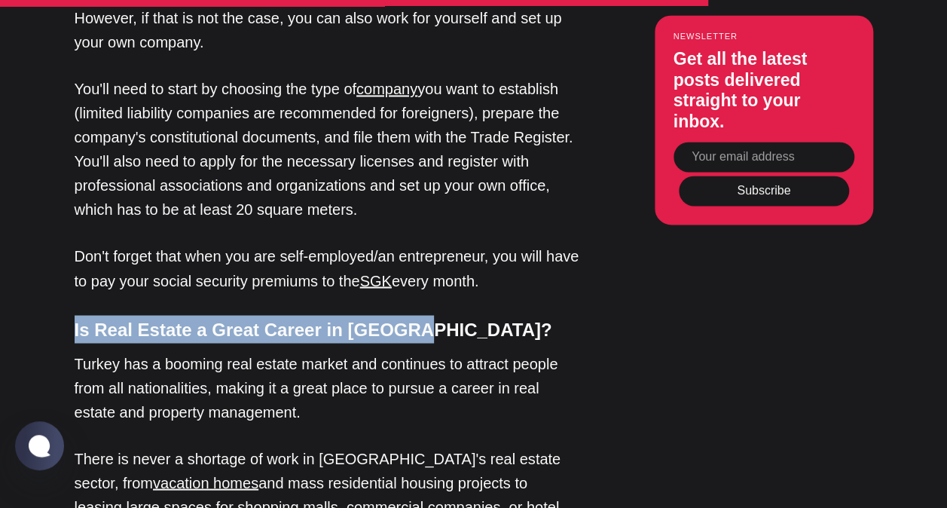
drag, startPoint x: 65, startPoint y: 276, endPoint x: 431, endPoint y: 274, distance: 366.1
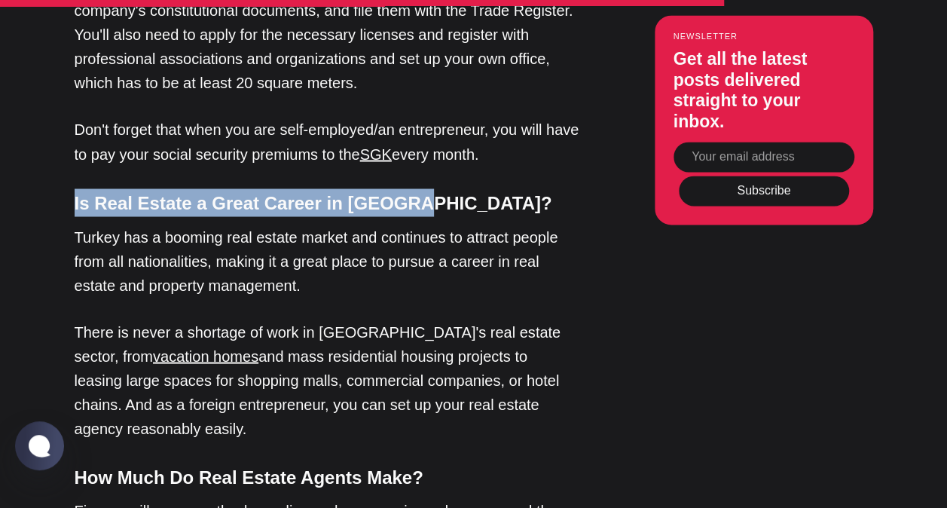
scroll to position [4143, 0]
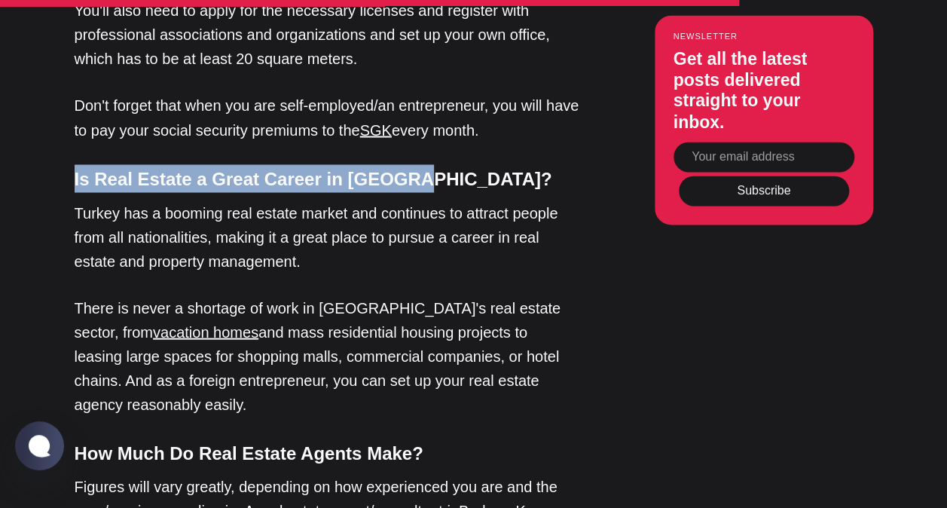
click at [235, 164] on h4 "Is Real Estate a Great Career in [GEOGRAPHIC_DATA]?" at bounding box center [327, 178] width 505 height 28
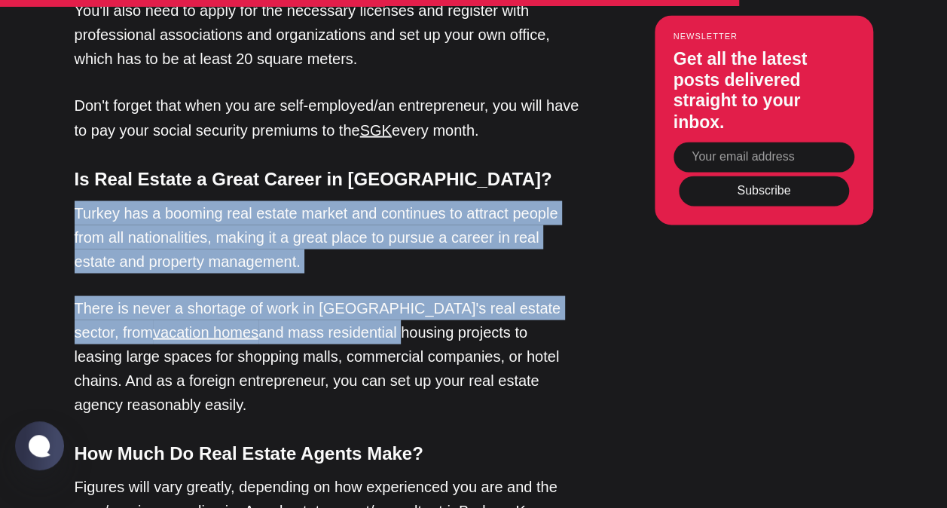
drag, startPoint x: 69, startPoint y: 162, endPoint x: 316, endPoint y: 278, distance: 272.9
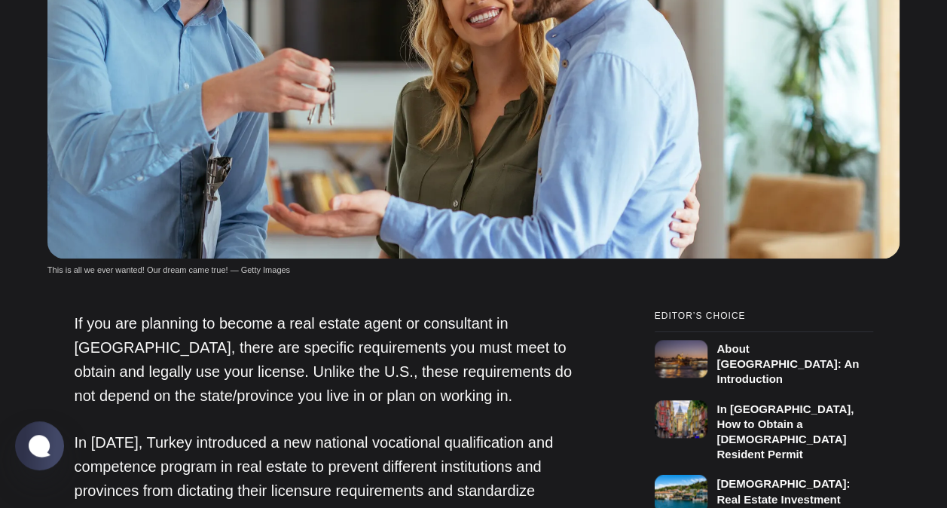
scroll to position [301, 0]
